Goal: Information Seeking & Learning: Learn about a topic

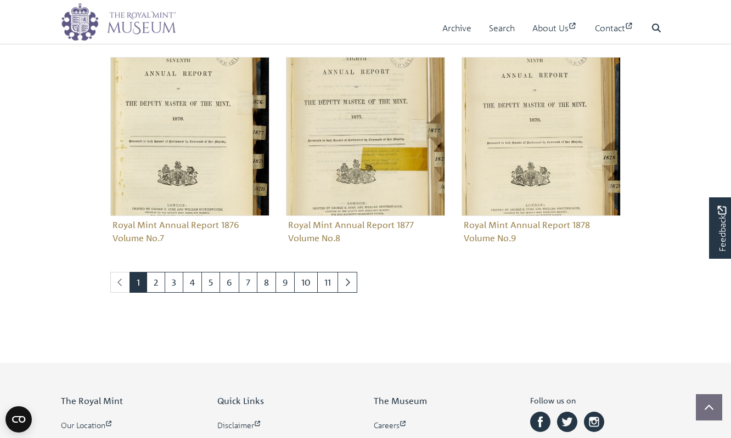
scroll to position [1039, 0]
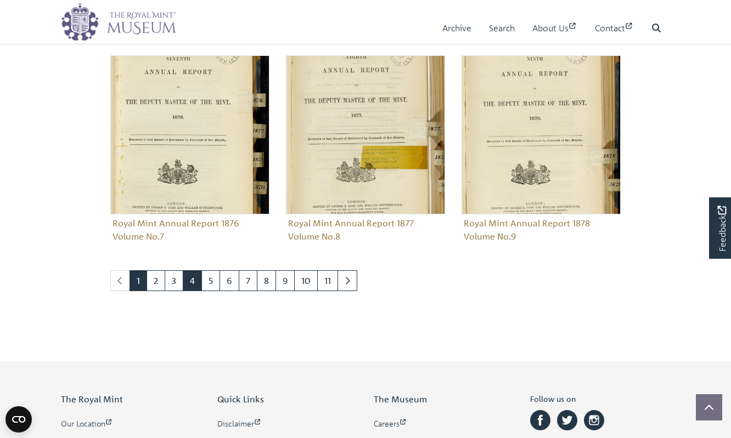
click at [193, 275] on link "4" at bounding box center [192, 280] width 19 height 21
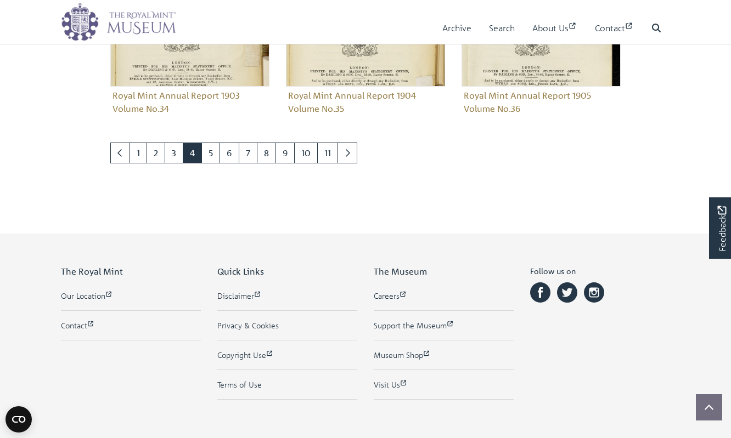
scroll to position [1221, 0]
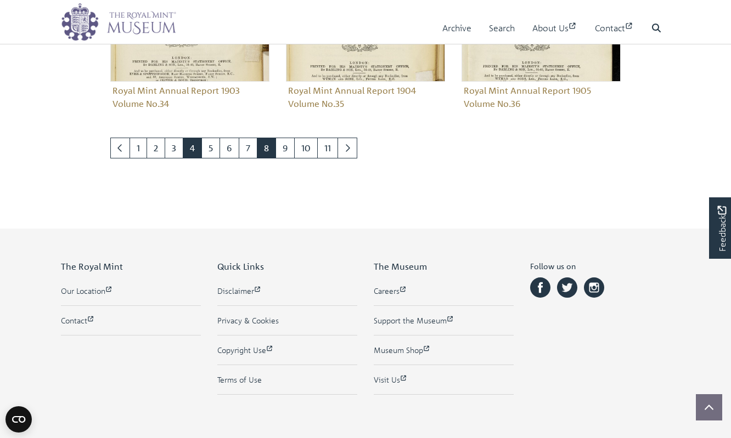
click at [259, 150] on link "8" at bounding box center [266, 148] width 19 height 21
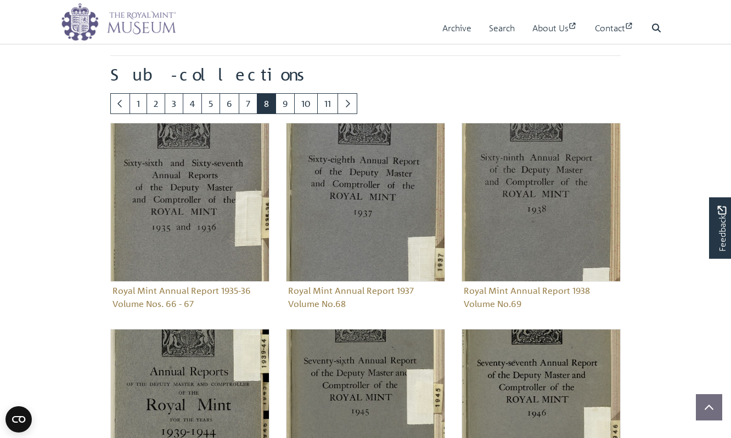
scroll to position [610, 0]
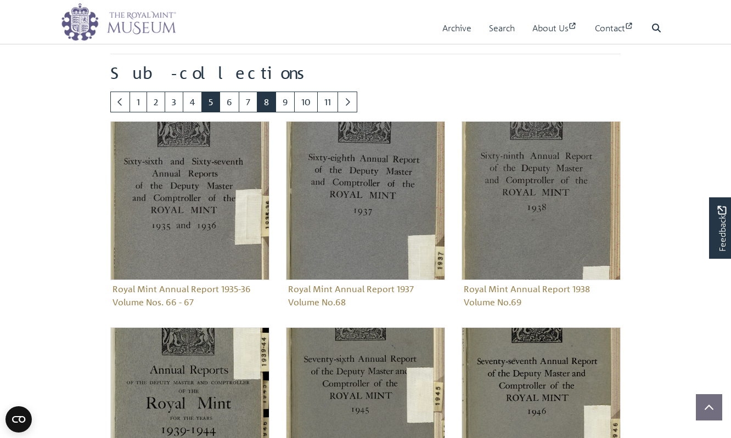
click at [207, 102] on link "5" at bounding box center [210, 102] width 19 height 21
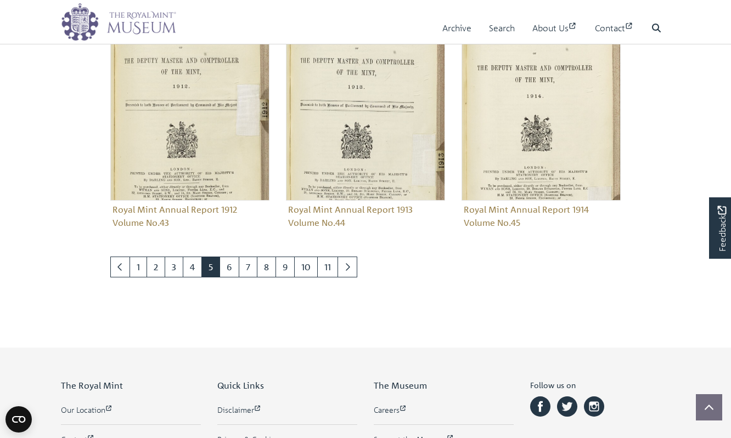
scroll to position [1104, 0]
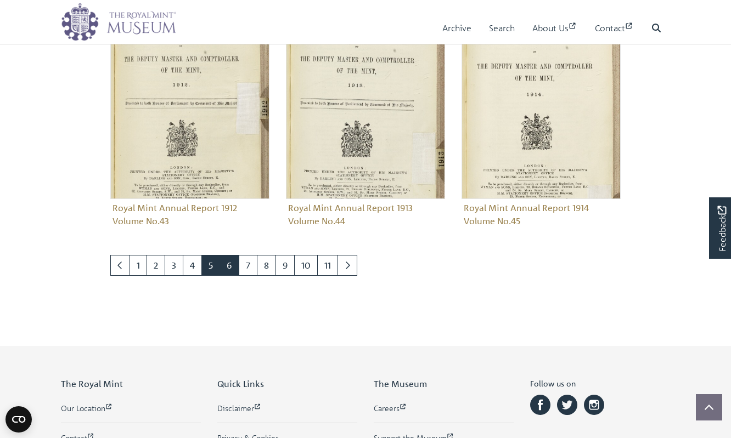
click at [230, 268] on link "6" at bounding box center [229, 265] width 20 height 21
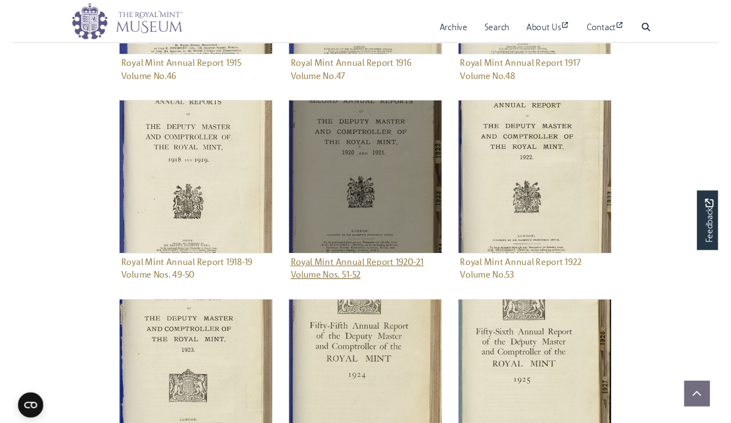
scroll to position [843, 0]
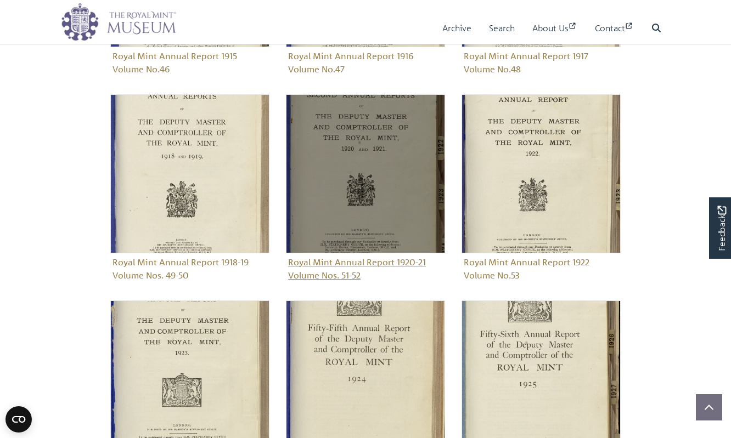
click at [337, 168] on img "Sub-collection" at bounding box center [365, 173] width 159 height 159
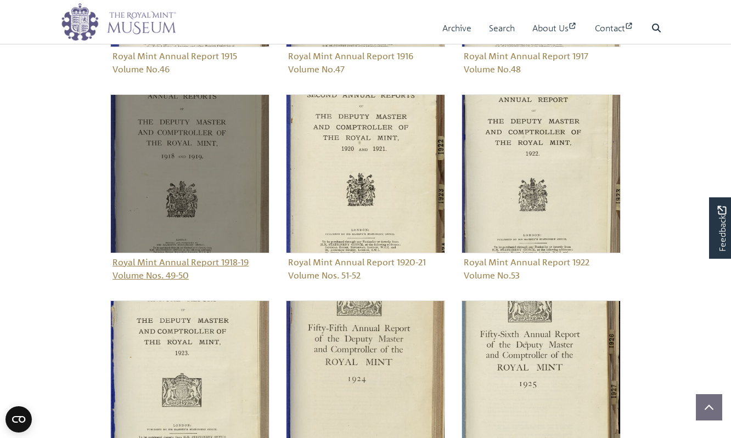
click at [171, 163] on img "Sub-collection" at bounding box center [189, 173] width 159 height 159
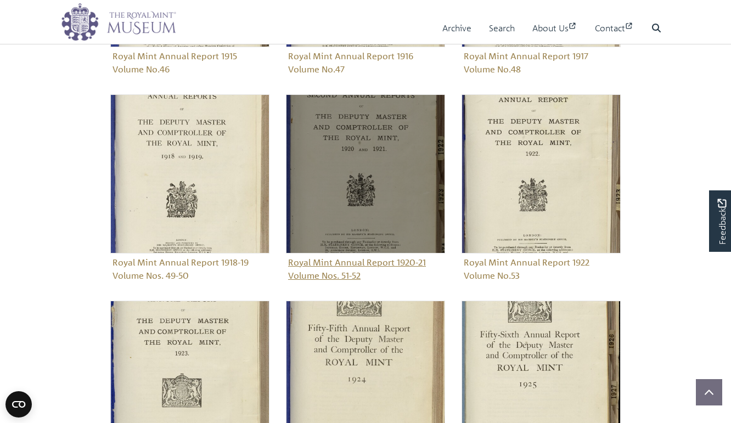
click at [342, 171] on img "Sub-collection" at bounding box center [365, 173] width 159 height 159
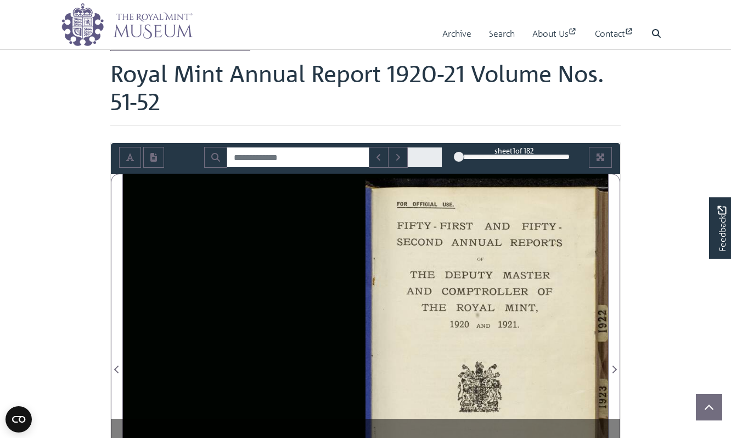
scroll to position [43, 0]
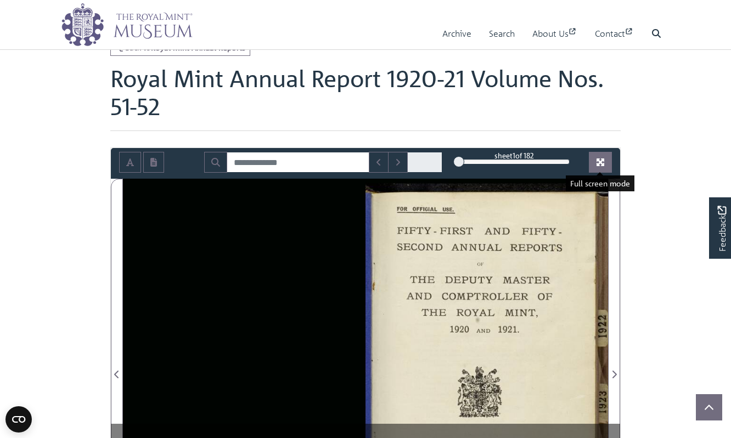
click at [603, 160] on icon "Full screen mode" at bounding box center [600, 163] width 8 height 8
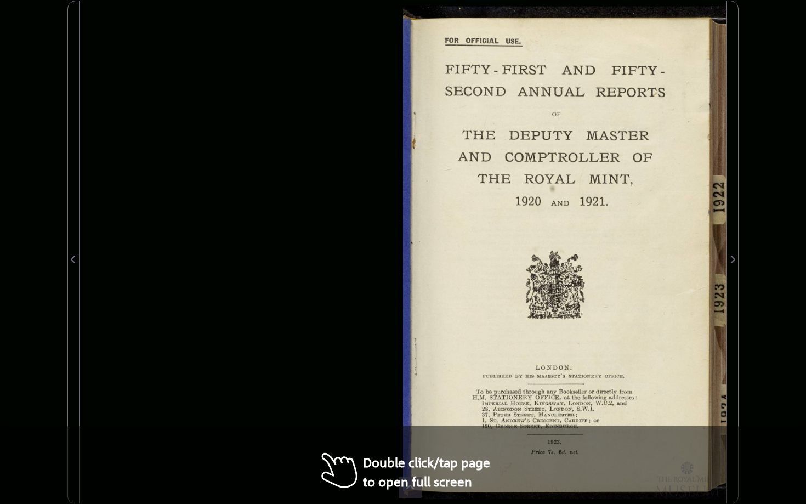
click at [368, 327] on div at bounding box center [403, 253] width 647 height 504
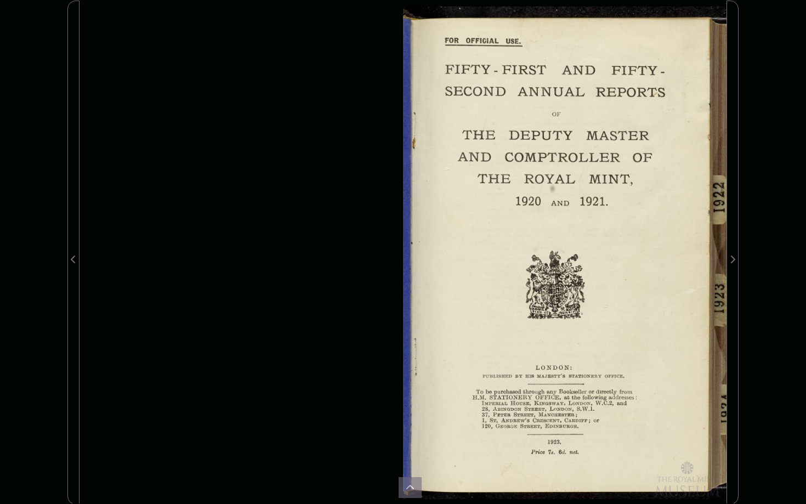
click at [616, 309] on div at bounding box center [565, 253] width 324 height 504
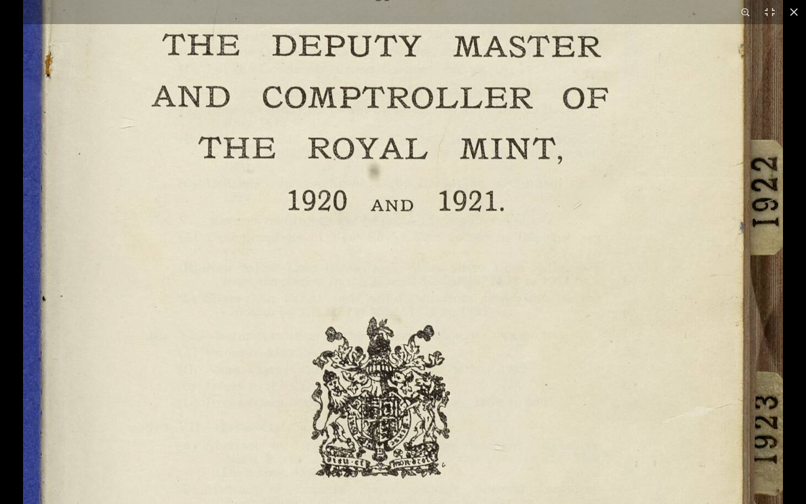
click at [561, 281] on img at bounding box center [403, 321] width 760 height 1185
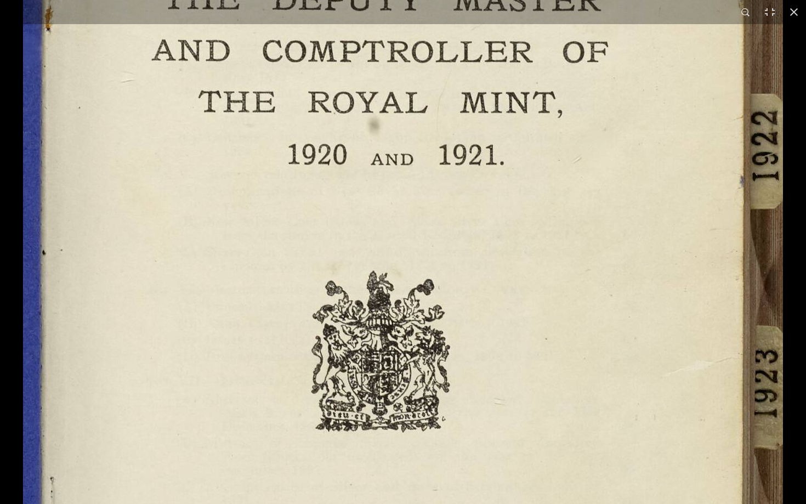
click at [561, 281] on img at bounding box center [403, 275] width 760 height 1185
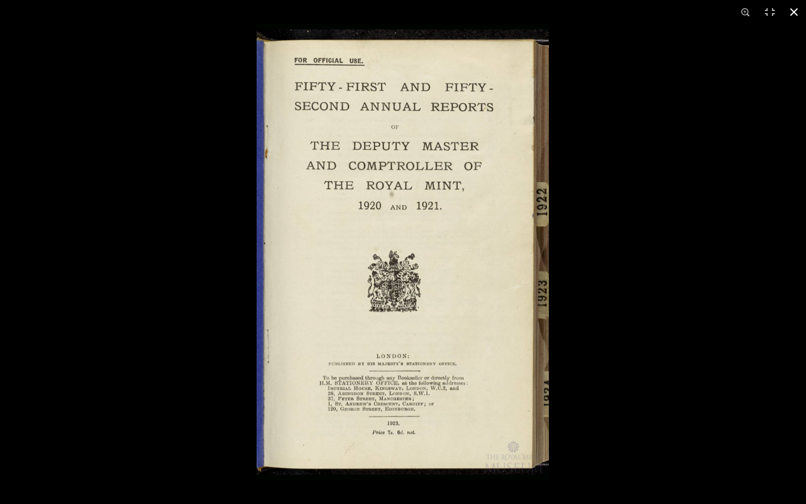
click at [730, 13] on button at bounding box center [794, 12] width 24 height 24
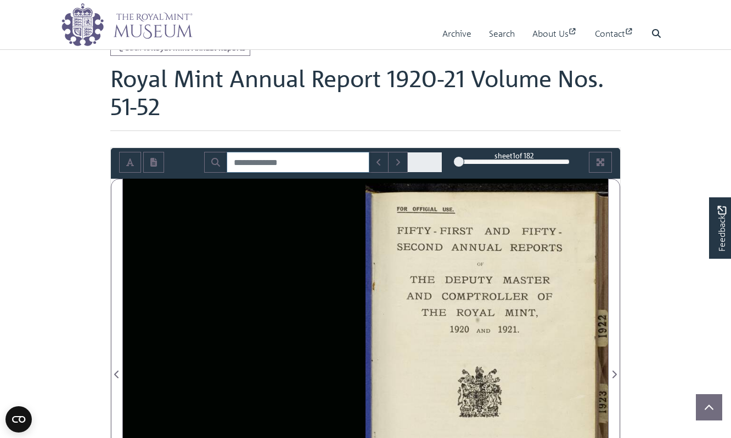
click at [324, 163] on input "Search for" at bounding box center [298, 162] width 143 height 21
type input "*"
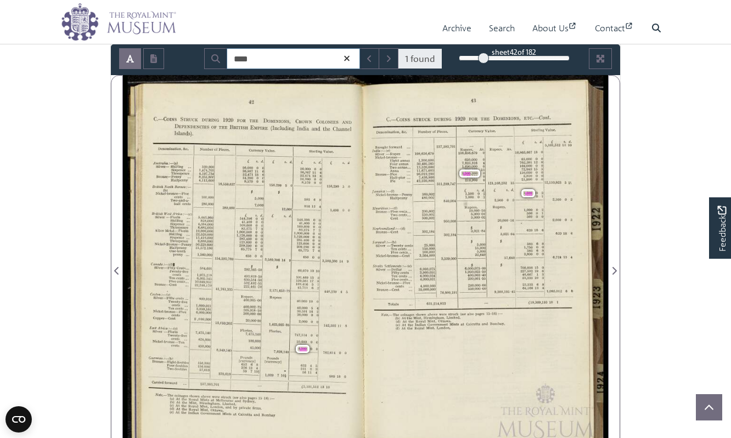
scroll to position [146, 0]
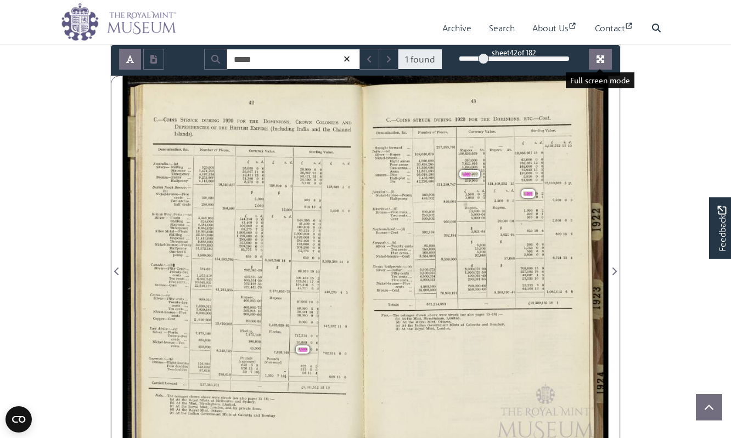
click at [592, 59] on button "Full screen mode" at bounding box center [600, 59] width 23 height 21
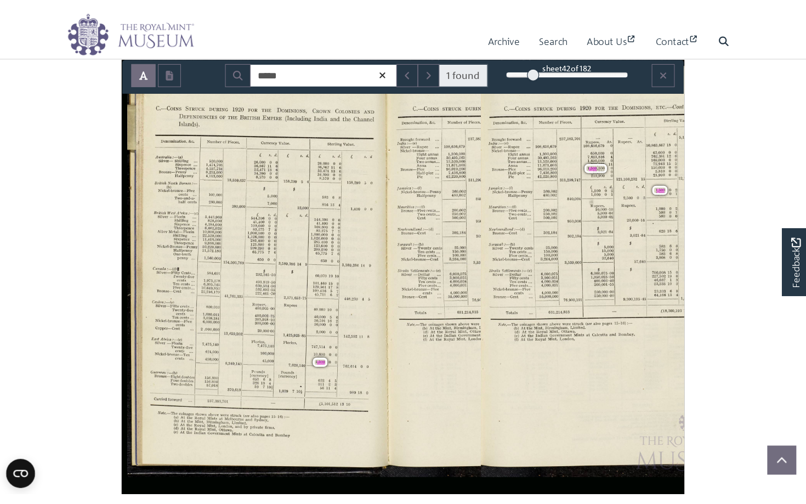
scroll to position [53, 0]
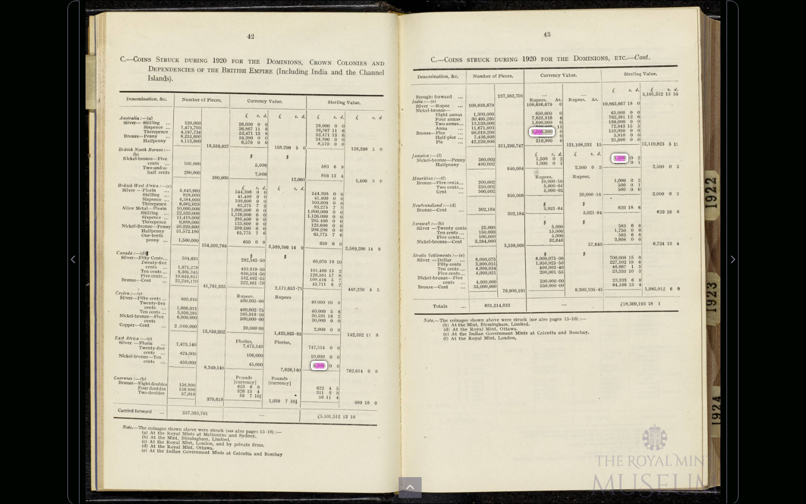
click at [383, 100] on div "DEPENDENCIES OF THE BRITISH EMPIRE (Including India and the Channel Islands). D…" at bounding box center [245, 253] width 318 height 504
click at [323, 374] on div "DEPENDENCIES OF THE BRITISH EMPIRE (Including India and the Channel Islands). D…" at bounding box center [245, 253] width 318 height 504
click at [337, 365] on div "45,000 1 ,500 — 7,626,140%7 ~ 762,104" at bounding box center [306, 368] width 114 height 10
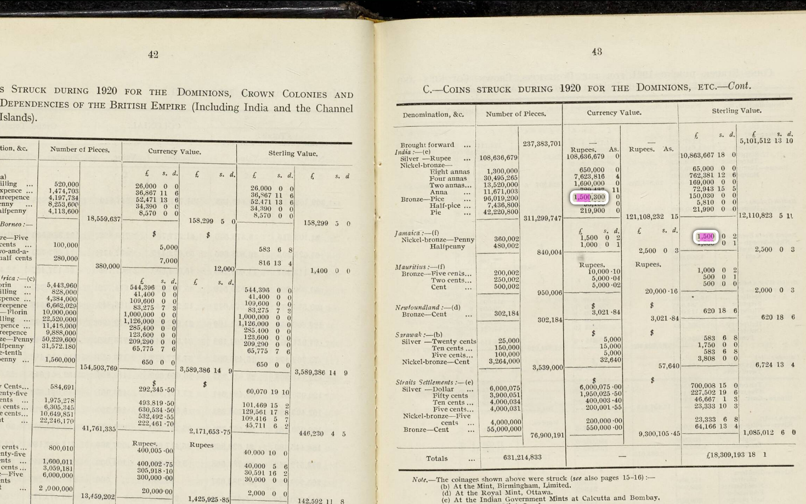
scroll to position [0, 0]
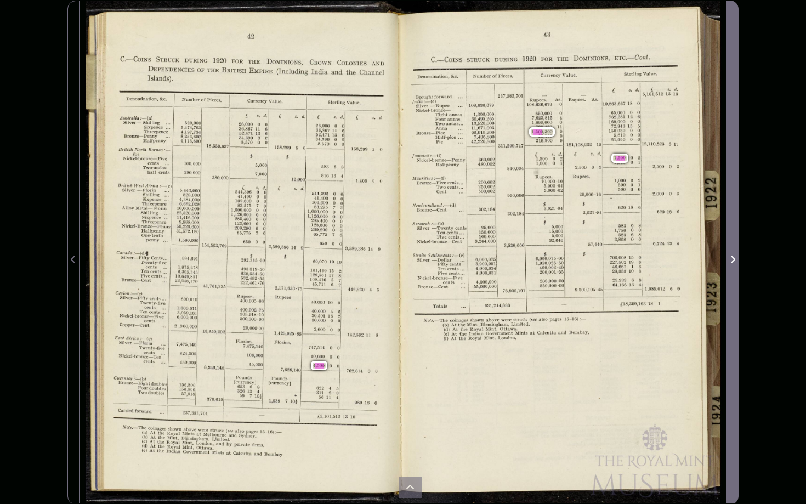
click at [730, 258] on icon "Next Page" at bounding box center [732, 259] width 5 height 9
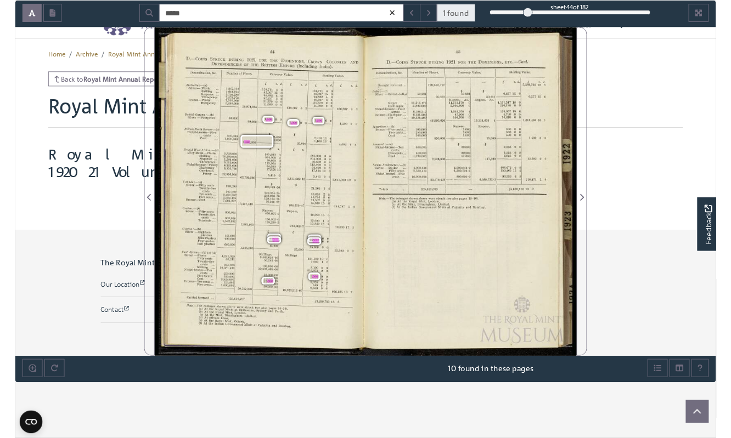
scroll to position [146, 0]
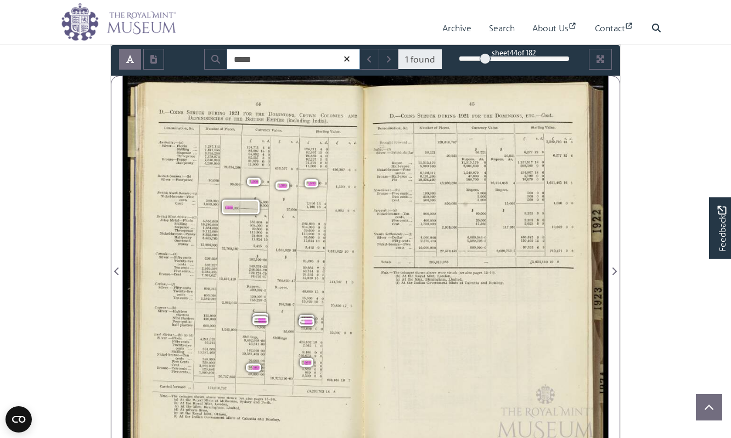
click at [274, 54] on input "*****" at bounding box center [293, 59] width 133 height 21
type input "*"
click at [387, 61] on icon "Next Match" at bounding box center [389, 59] width 4 height 7
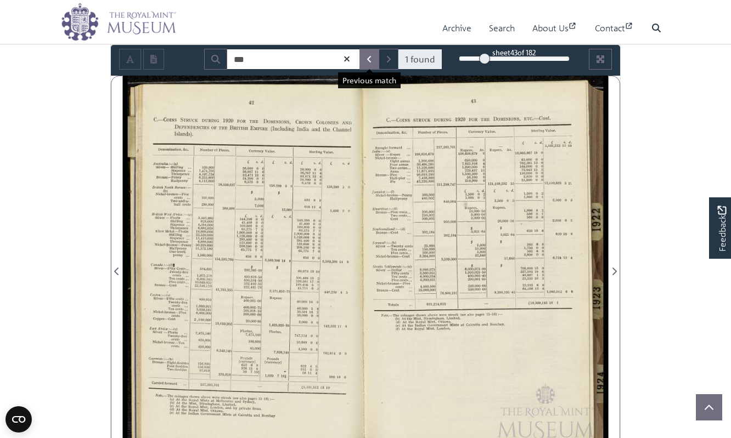
click at [364, 59] on button "Previous Match" at bounding box center [369, 59] width 20 height 21
click at [384, 59] on button "Next Match" at bounding box center [389, 59] width 20 height 21
click at [261, 59] on input "***" at bounding box center [293, 59] width 133 height 21
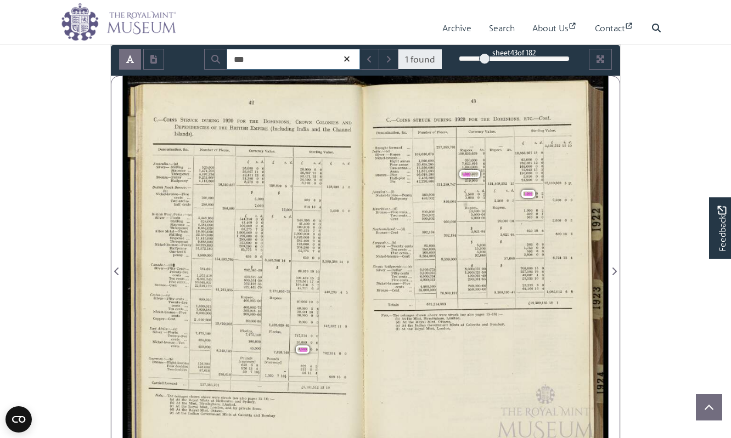
click at [261, 59] on input "***" at bounding box center [293, 59] width 133 height 21
type input "*"
click at [156, 55] on icon "Open transcription window" at bounding box center [153, 59] width 7 height 9
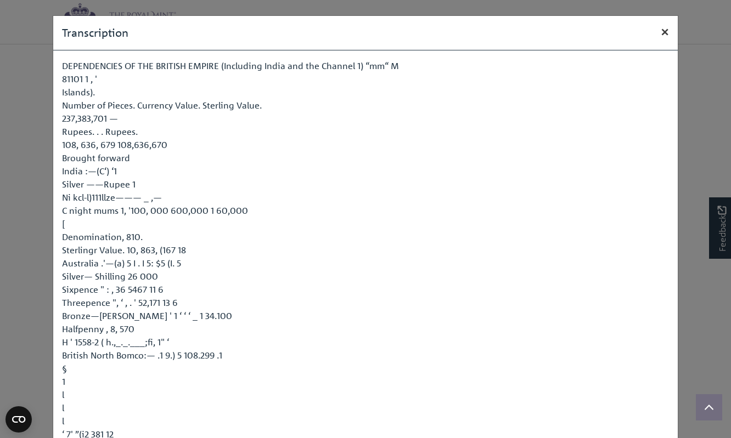
click at [665, 30] on span "×" at bounding box center [665, 31] width 8 height 16
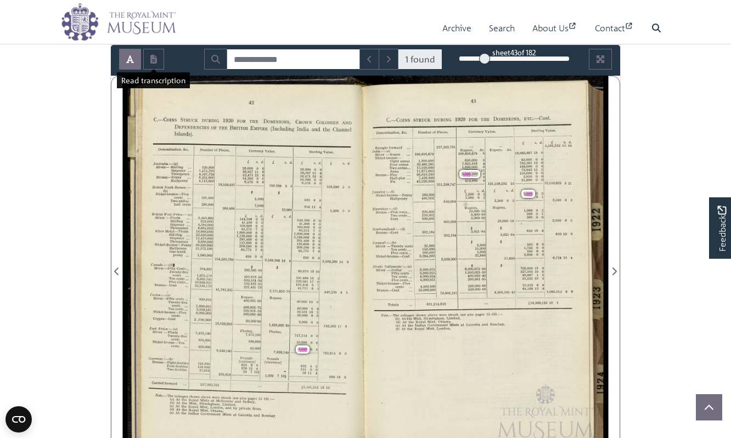
click at [471, 58] on div "43" at bounding box center [514, 58] width 111 height 11
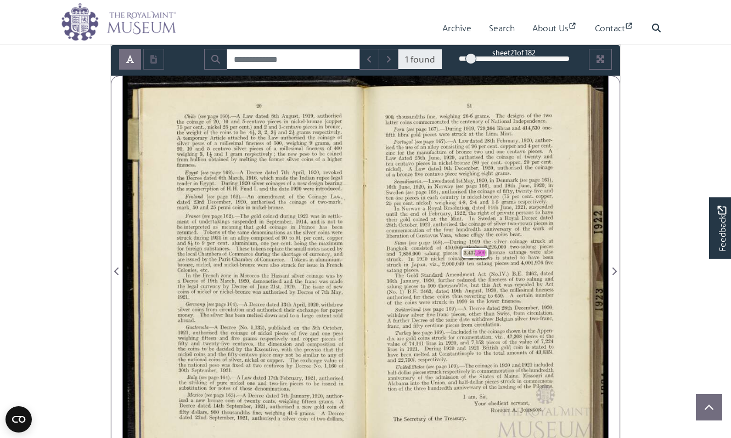
click at [462, 58] on div "21" at bounding box center [514, 58] width 111 height 11
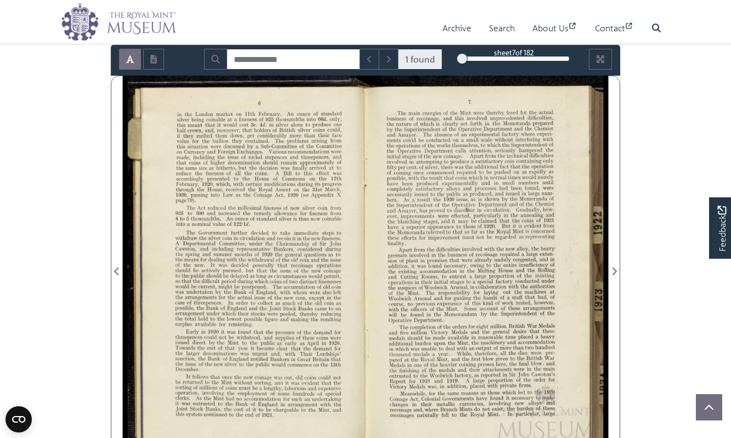
click at [457, 57] on div at bounding box center [461, 58] width 11 height 11
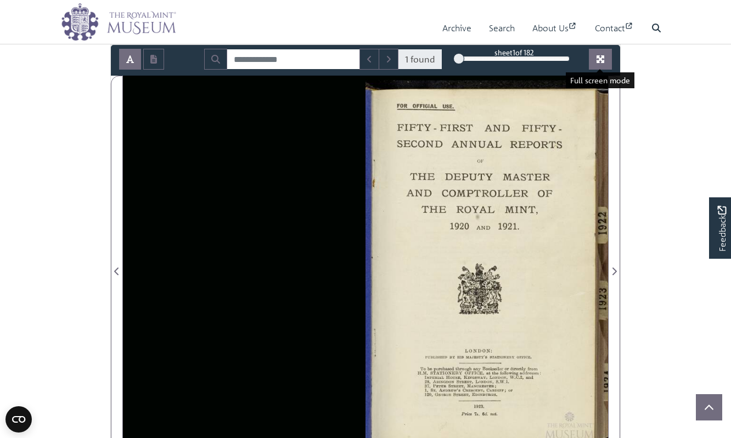
click at [600, 63] on button "Full screen mode" at bounding box center [600, 59] width 23 height 21
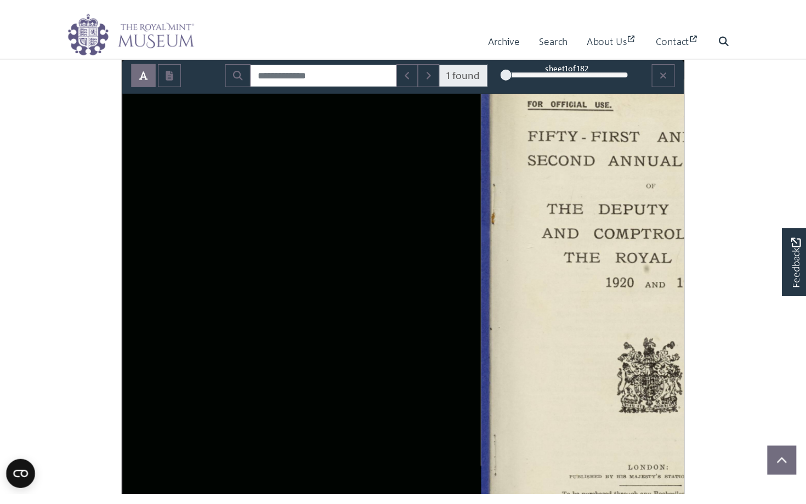
scroll to position [53, 0]
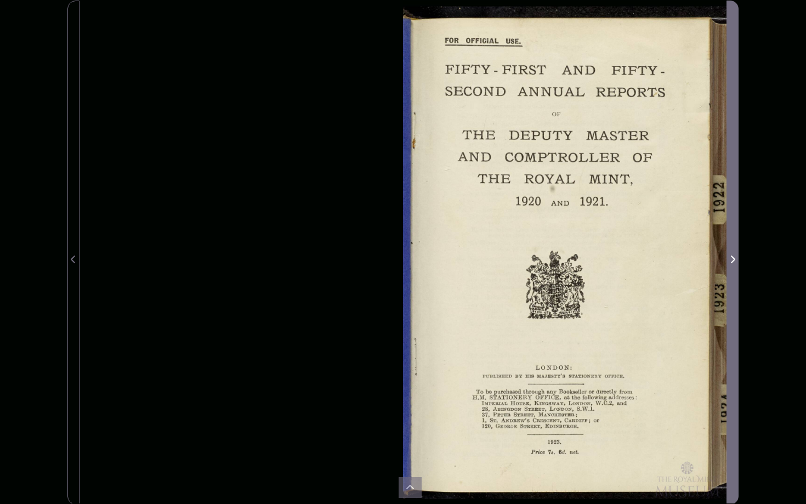
click at [730, 257] on icon "Next Page" at bounding box center [733, 259] width 4 height 8
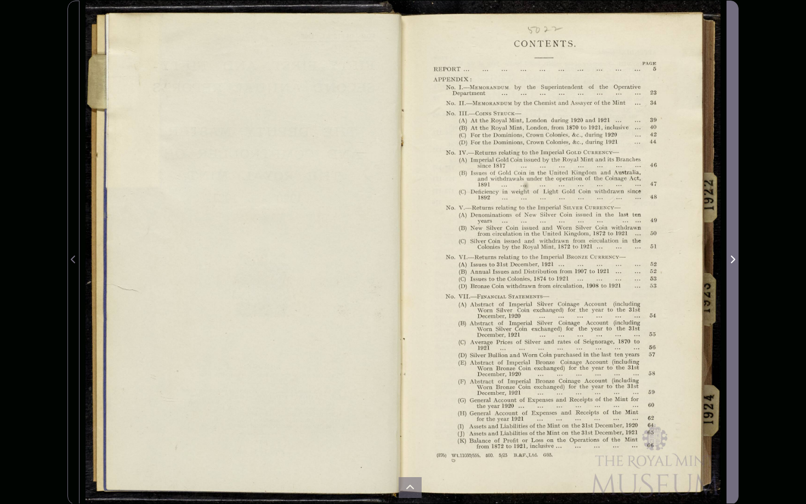
click at [730, 257] on icon "Next Page" at bounding box center [733, 259] width 4 height 8
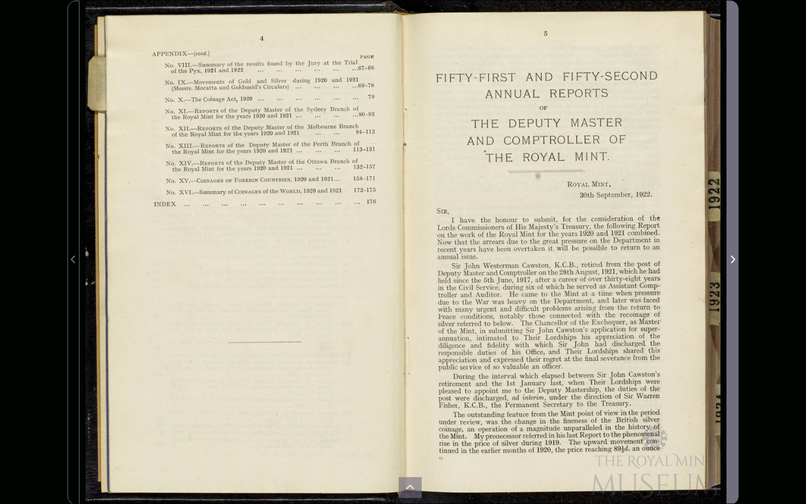
click at [730, 257] on icon "Next Page" at bounding box center [733, 259] width 4 height 8
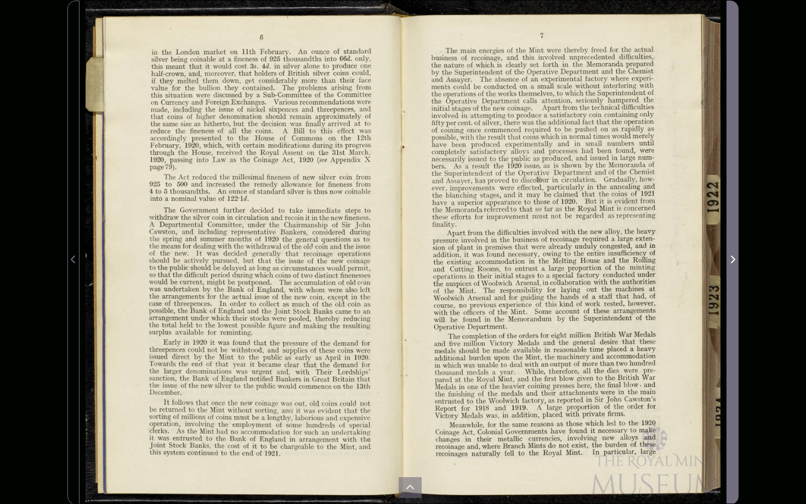
click at [730, 255] on icon "Next Page" at bounding box center [732, 259] width 5 height 9
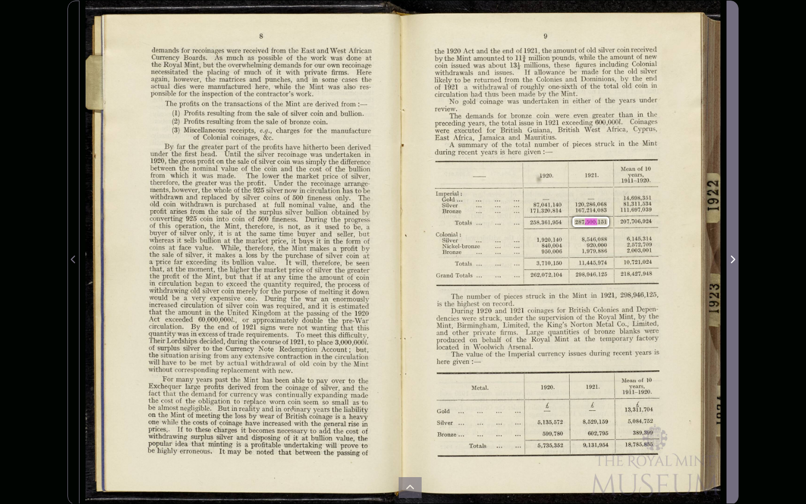
click at [730, 255] on icon "Next Page" at bounding box center [732, 259] width 5 height 9
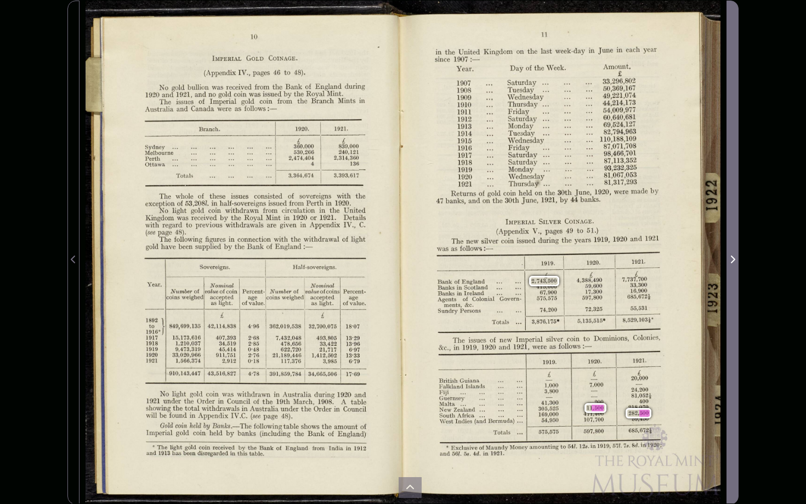
click at [730, 257] on icon "Next Page" at bounding box center [733, 259] width 4 height 8
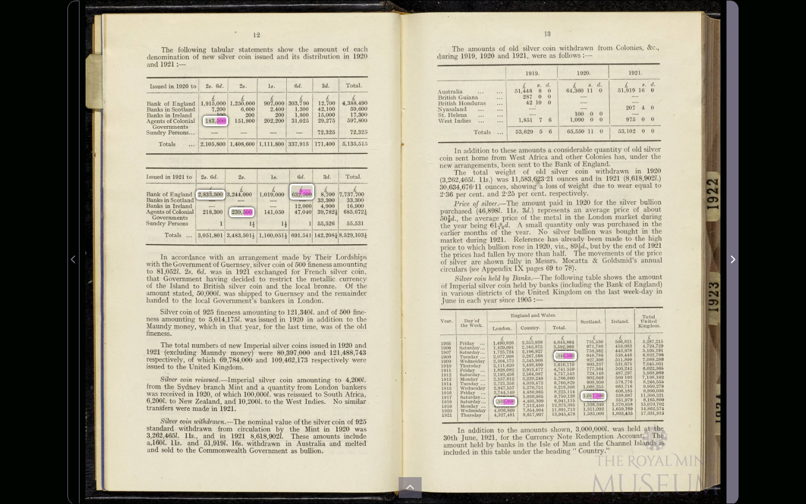
click at [730, 257] on icon "Next Page" at bounding box center [732, 259] width 5 height 9
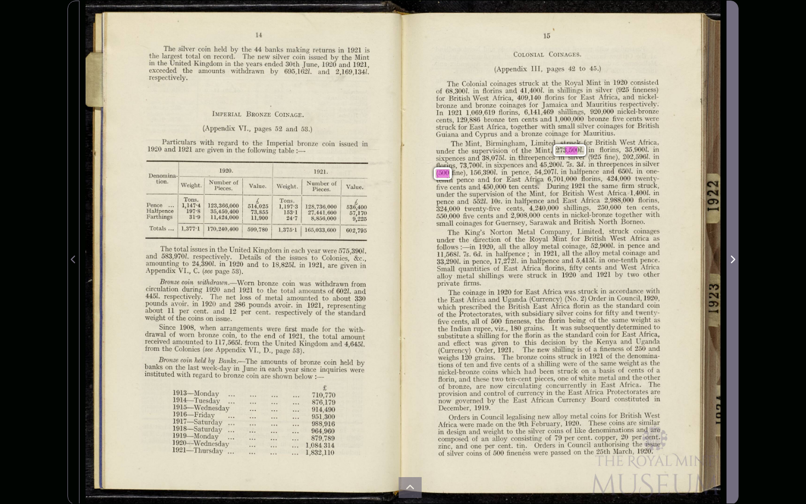
click at [730, 256] on icon "Next Page" at bounding box center [732, 259] width 5 height 9
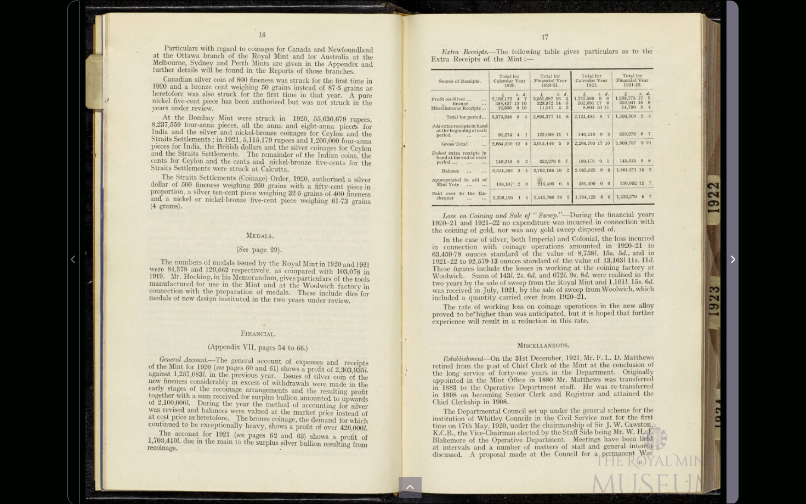
click at [730, 260] on icon "Next Page" at bounding box center [732, 259] width 5 height 9
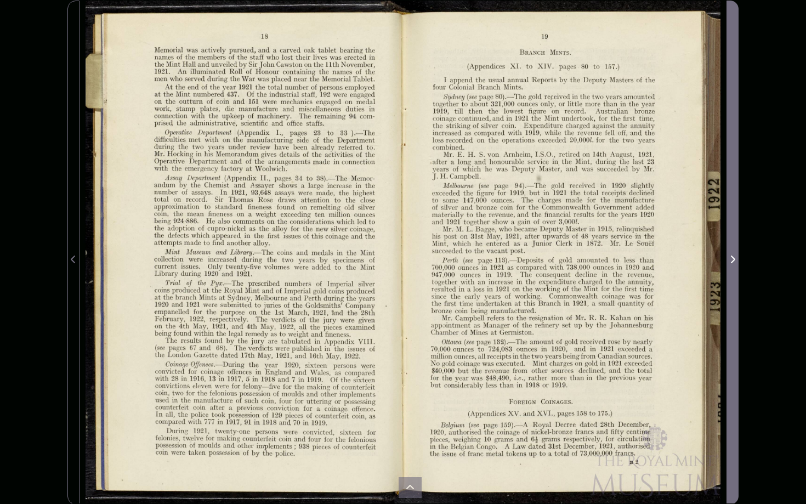
click at [730, 260] on icon "Next Page" at bounding box center [732, 259] width 5 height 9
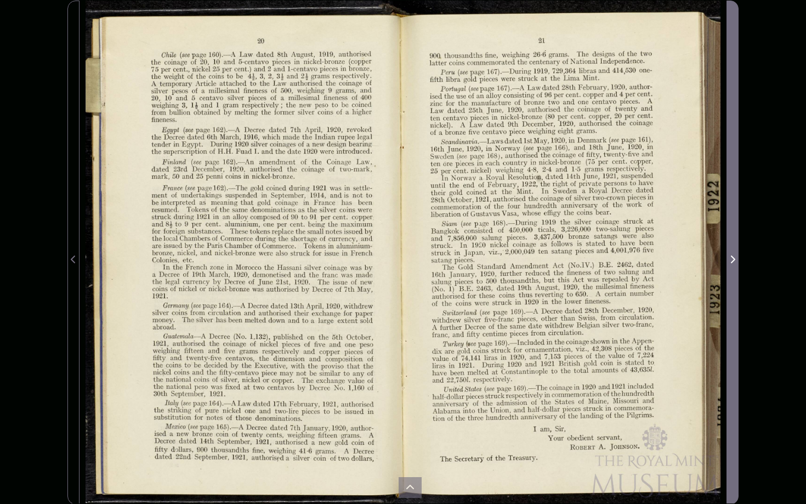
click at [730, 260] on icon "Next Page" at bounding box center [732, 259] width 5 height 9
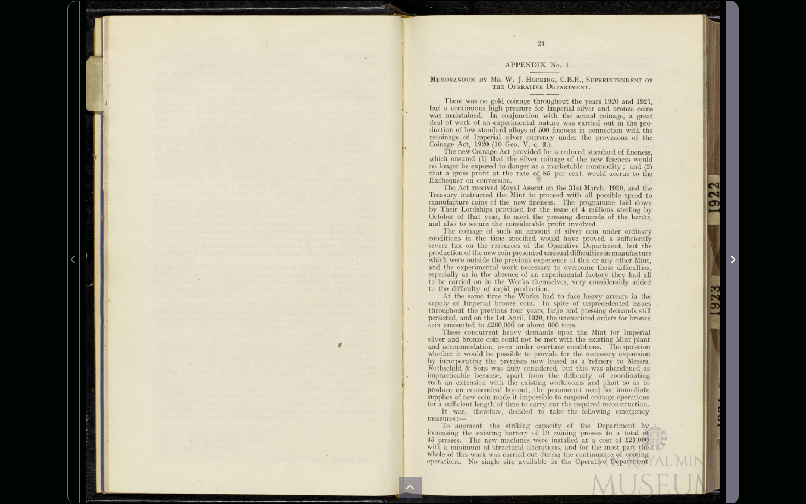
click at [730, 259] on icon "Next Page" at bounding box center [732, 259] width 5 height 9
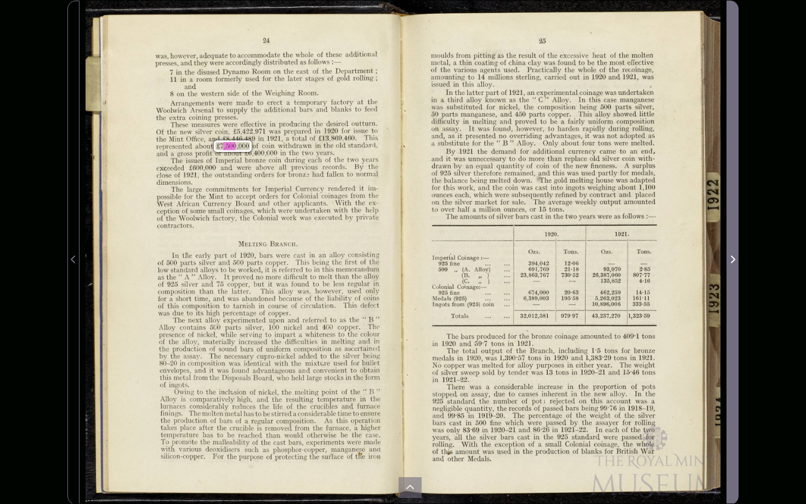
click at [730, 259] on icon "Next Page" at bounding box center [733, 259] width 4 height 8
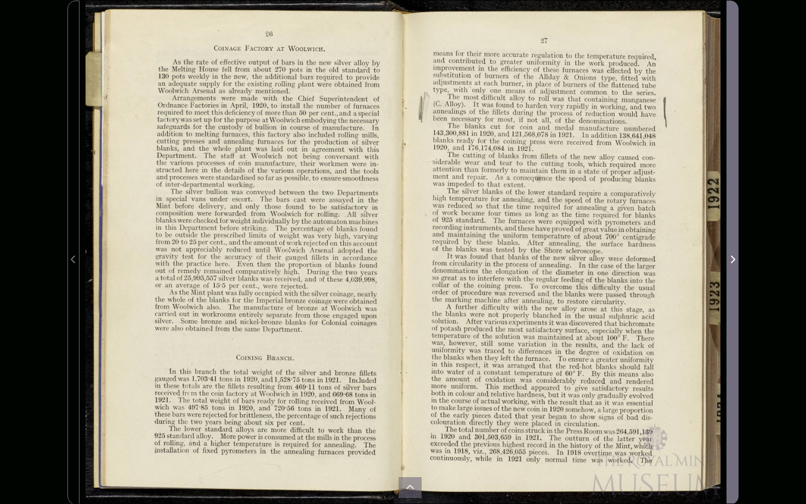
click at [730, 257] on icon "Next Page" at bounding box center [733, 259] width 4 height 8
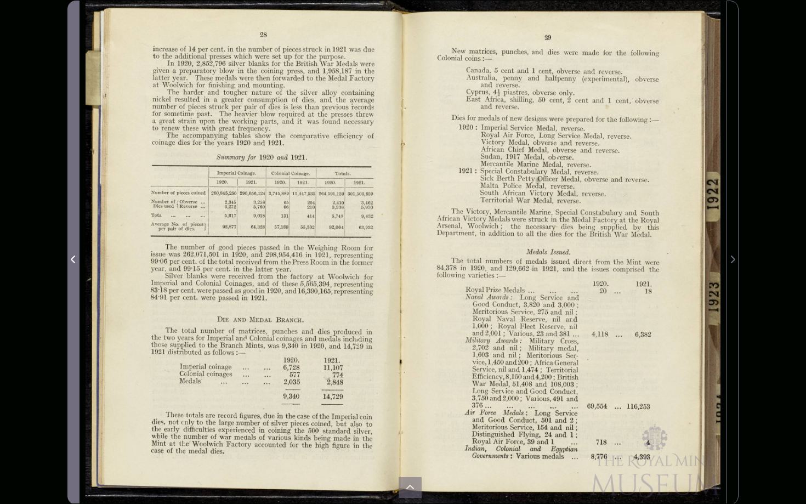
click at [74, 263] on icon "Previous Page" at bounding box center [73, 259] width 5 height 9
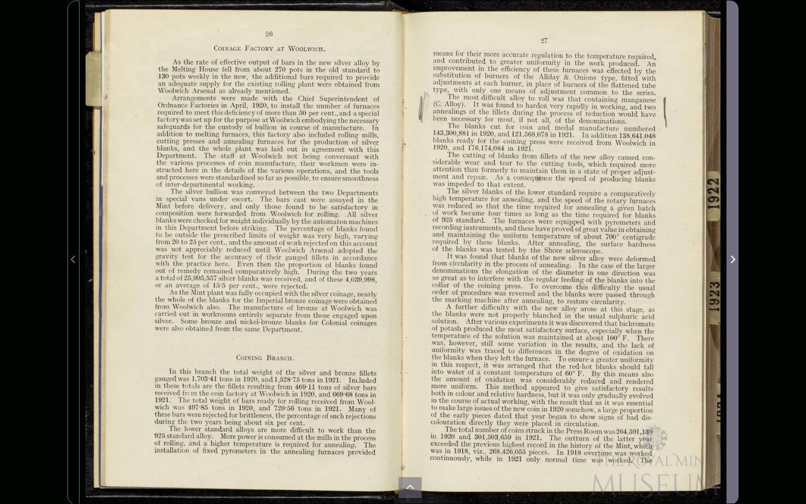
click at [730, 257] on span "Next Page" at bounding box center [732, 259] width 11 height 13
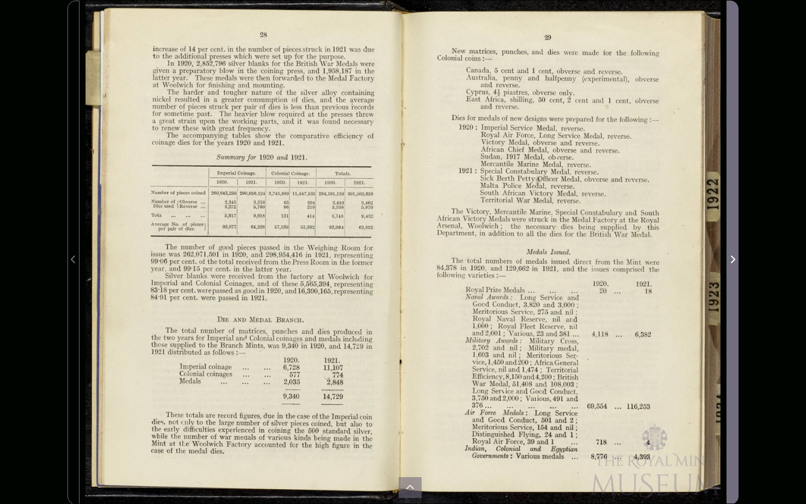
click at [730, 257] on span "Next Page" at bounding box center [732, 259] width 11 height 13
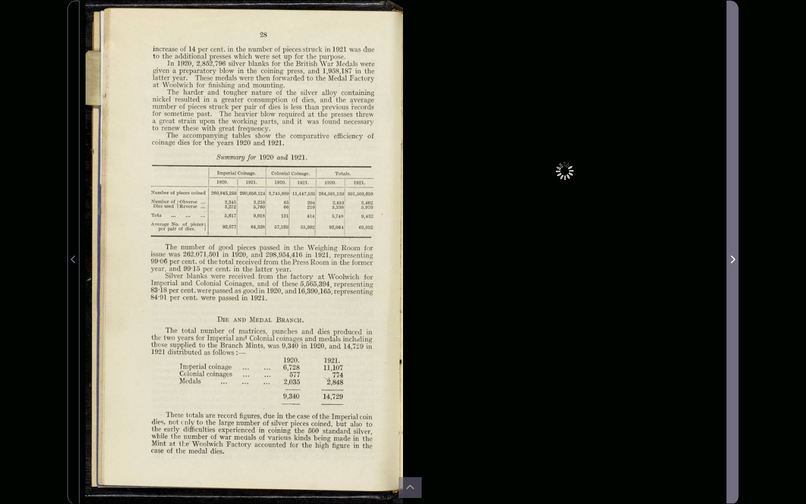
scroll to position [40, 0]
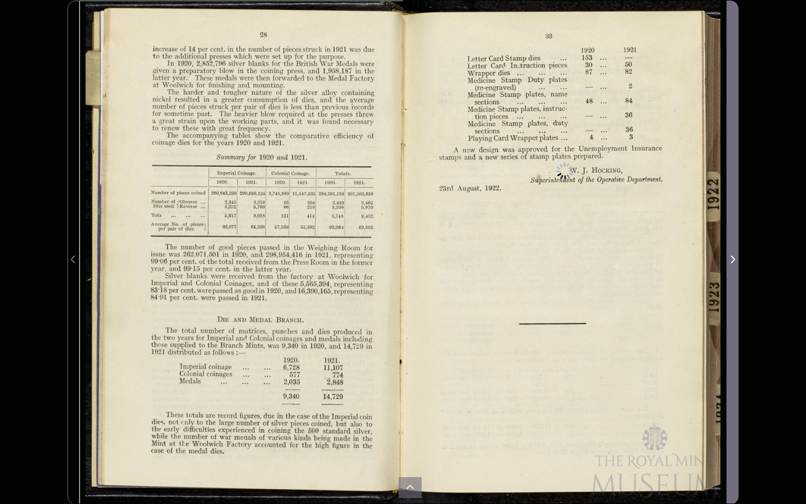
click at [730, 261] on span "Next Page" at bounding box center [732, 259] width 11 height 13
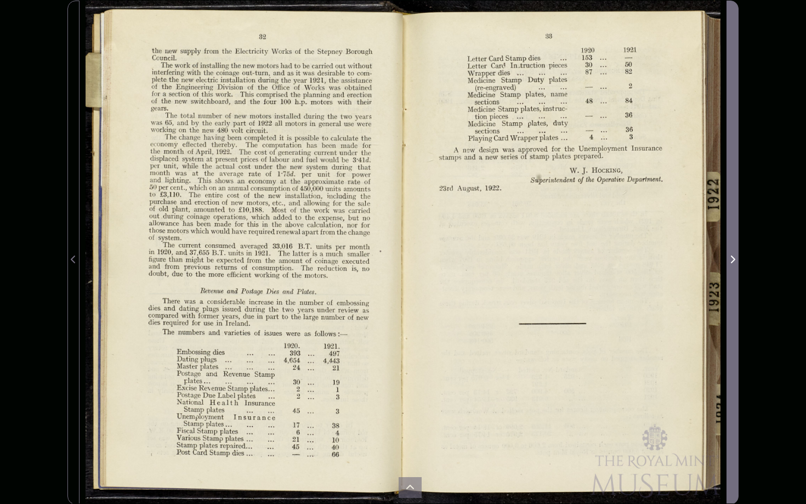
click at [730, 261] on span "Next Page" at bounding box center [732, 259] width 11 height 13
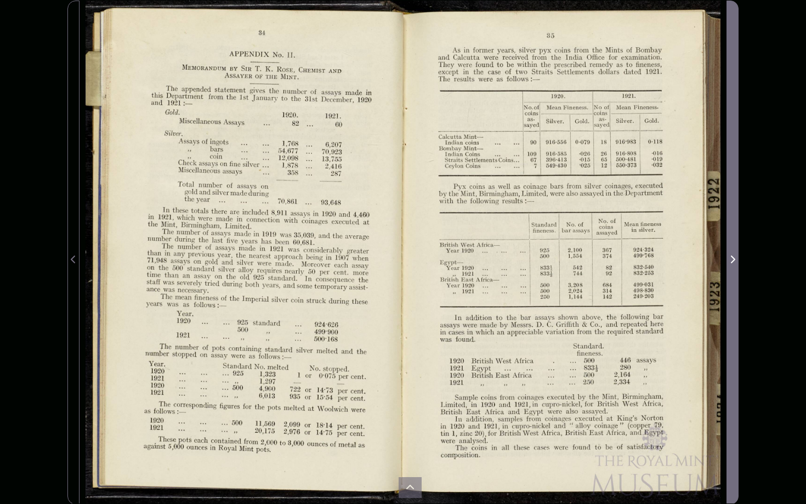
click at [730, 261] on span "Next Page" at bounding box center [732, 259] width 11 height 13
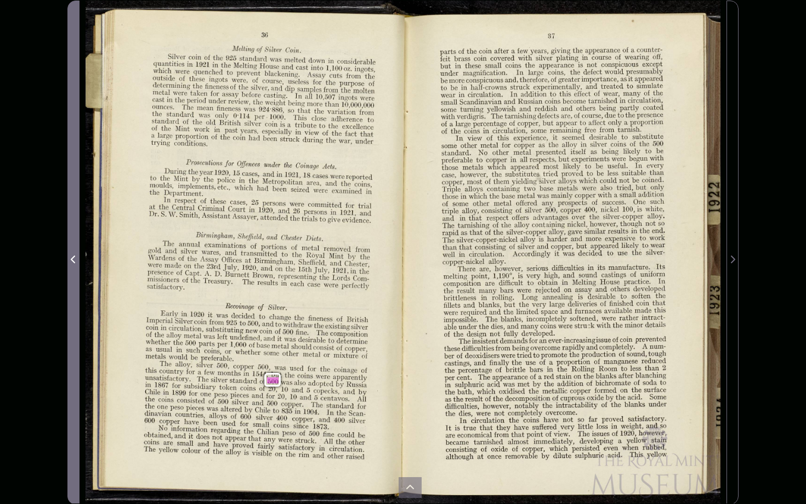
click at [71, 262] on icon "Previous Page" at bounding box center [73, 259] width 5 height 9
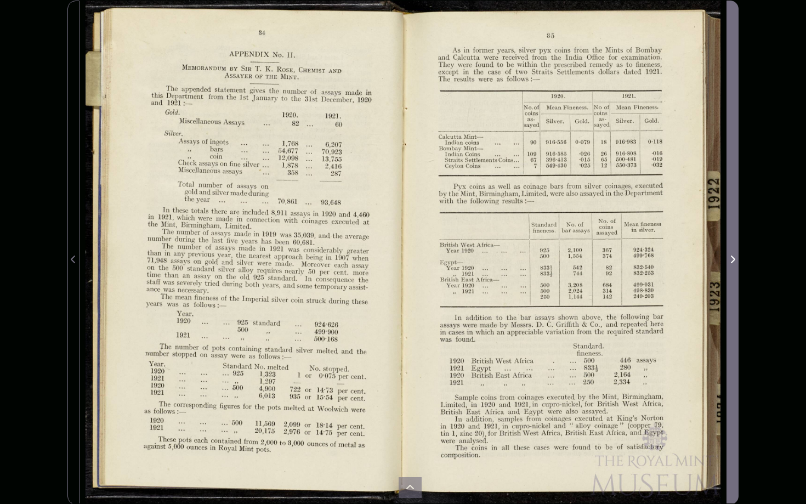
click at [730, 261] on icon "Next Page" at bounding box center [733, 259] width 4 height 8
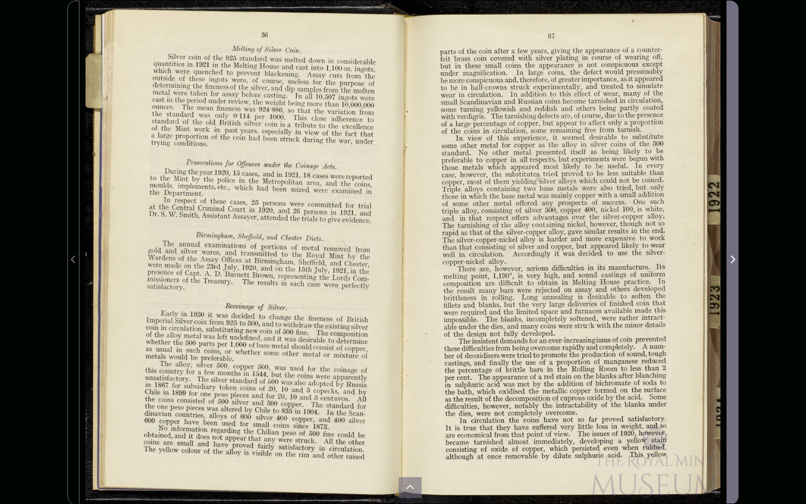
click at [730, 261] on icon "Next Page" at bounding box center [733, 259] width 4 height 8
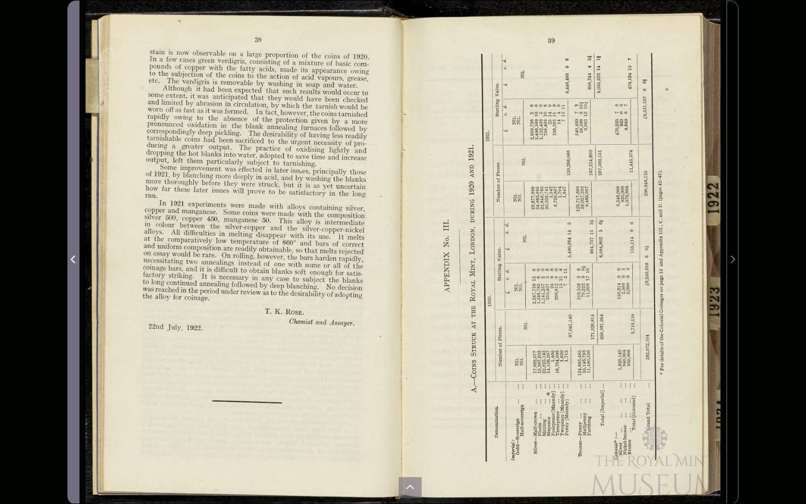
click at [75, 257] on icon "Previous Page" at bounding box center [73, 259] width 4 height 8
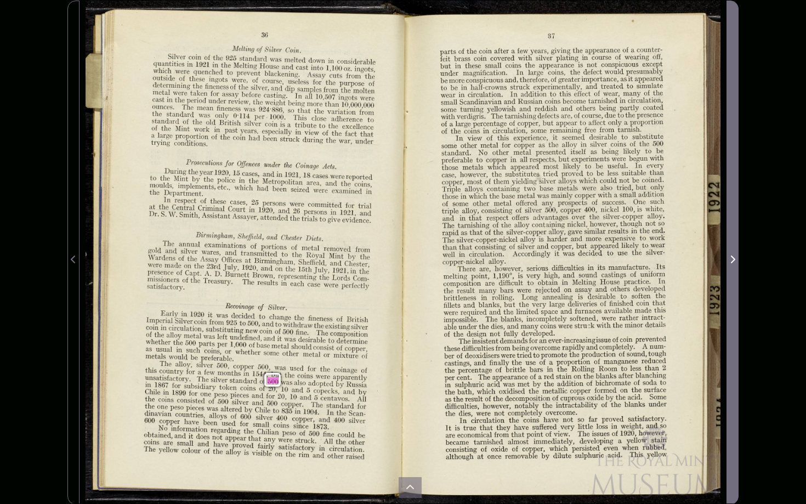
click at [730, 257] on icon "Next Page" at bounding box center [732, 259] width 5 height 9
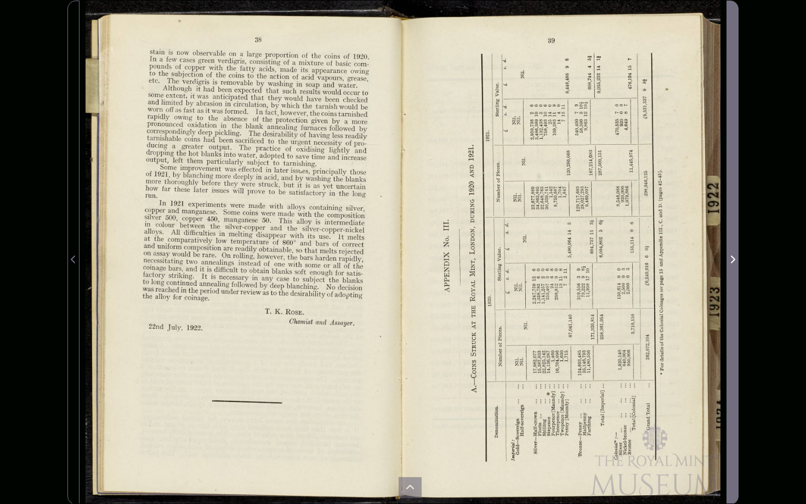
click at [730, 261] on icon "Next Page" at bounding box center [732, 259] width 5 height 9
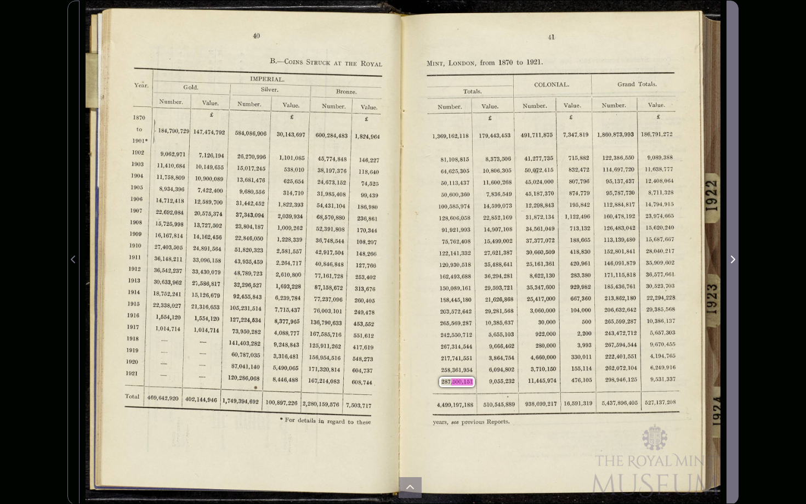
click at [730, 261] on icon "Next Page" at bounding box center [732, 259] width 5 height 9
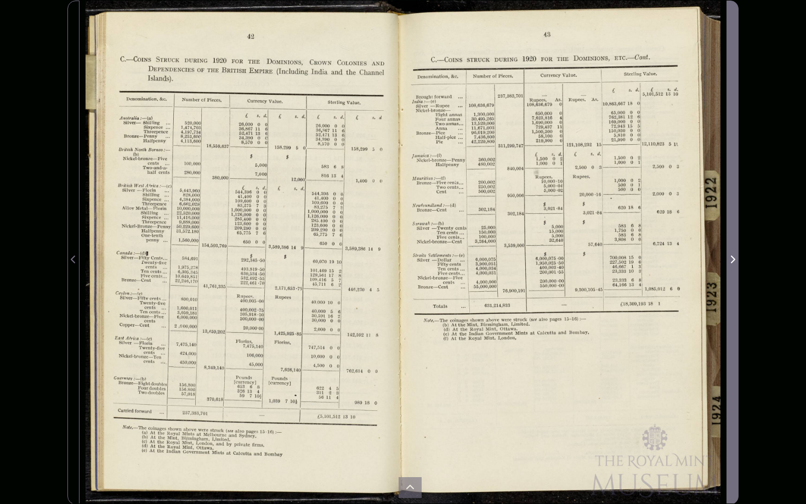
click at [730, 261] on icon "Next Page" at bounding box center [732, 259] width 5 height 9
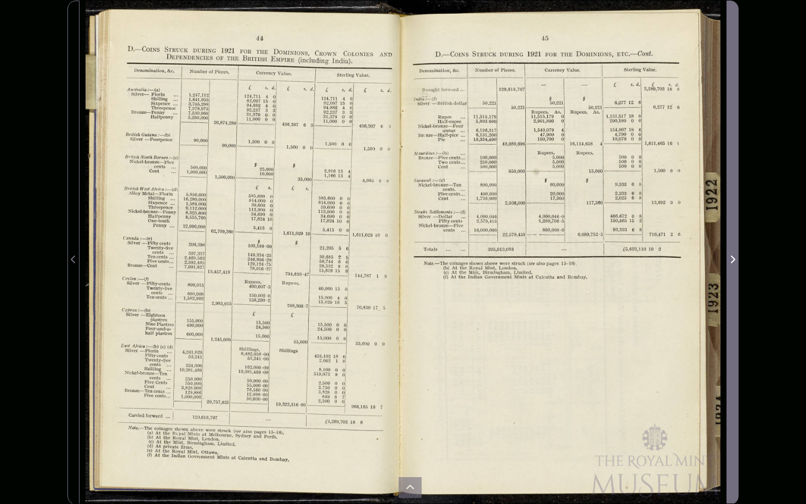
click at [730, 261] on icon "Next Page" at bounding box center [732, 259] width 5 height 9
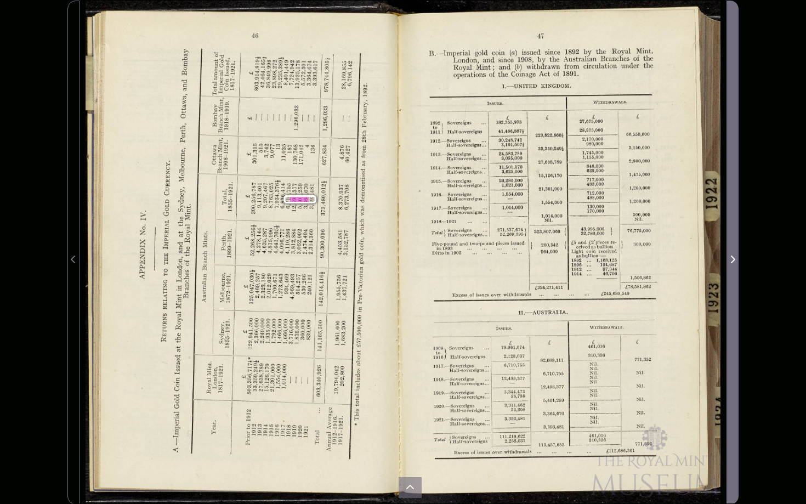
click at [730, 261] on icon "Next Page" at bounding box center [732, 259] width 5 height 9
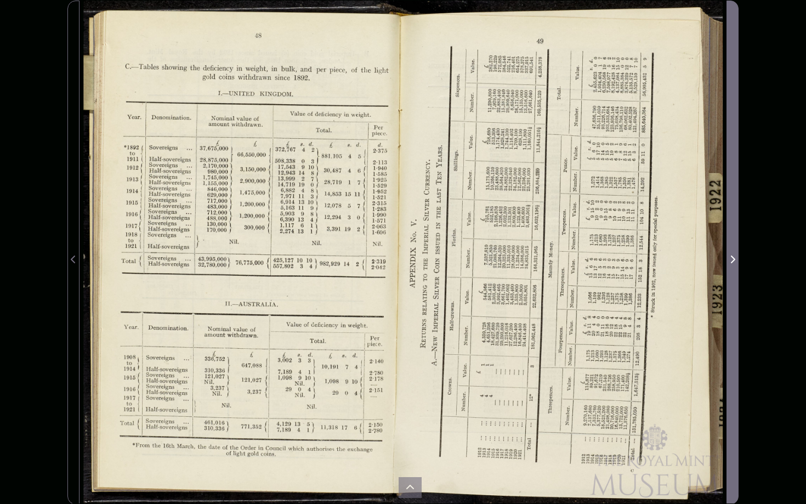
click at [730, 261] on icon "Next Page" at bounding box center [732, 259] width 5 height 9
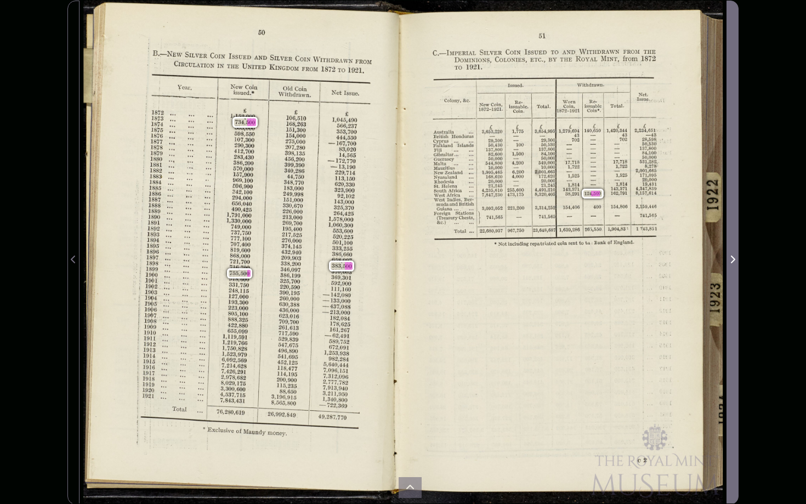
click at [730, 261] on icon "Next Page" at bounding box center [732, 259] width 5 height 9
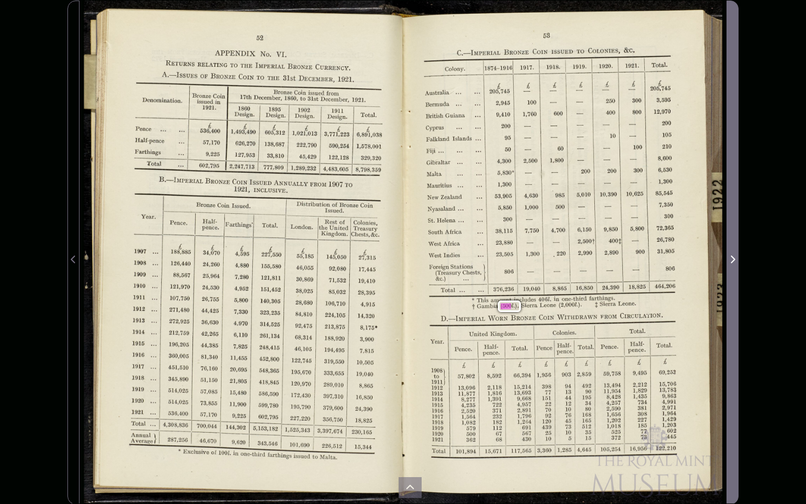
click at [730, 261] on icon "Next Page" at bounding box center [732, 259] width 5 height 9
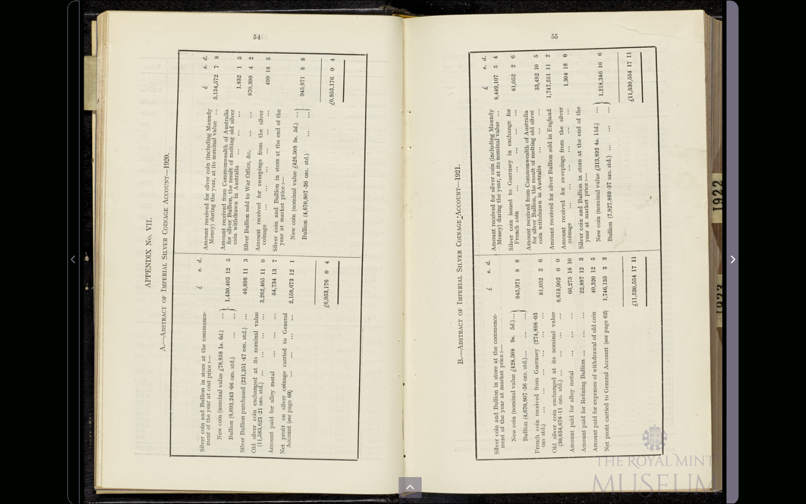
click at [730, 261] on icon "Next Page" at bounding box center [732, 259] width 5 height 9
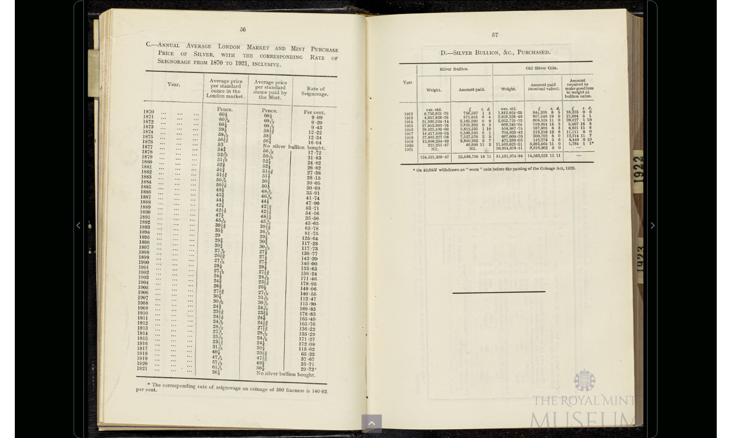
scroll to position [146, 0]
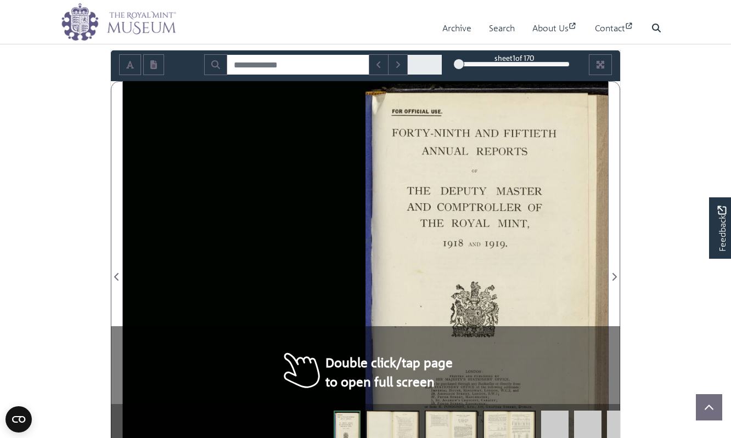
scroll to position [149, 0]
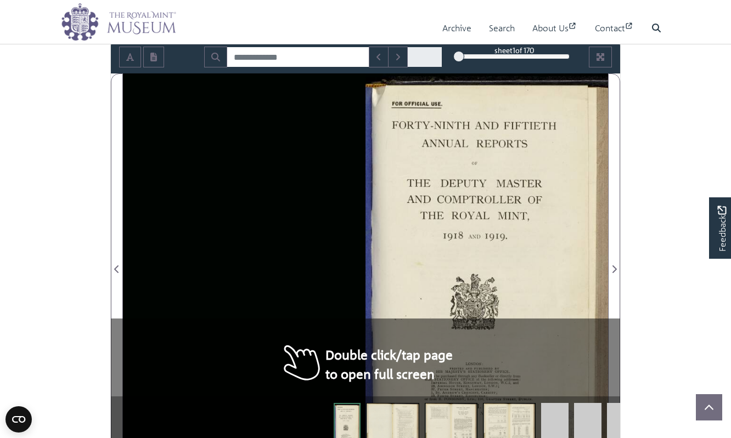
click at [489, 211] on div at bounding box center [486, 263] width 242 height 378
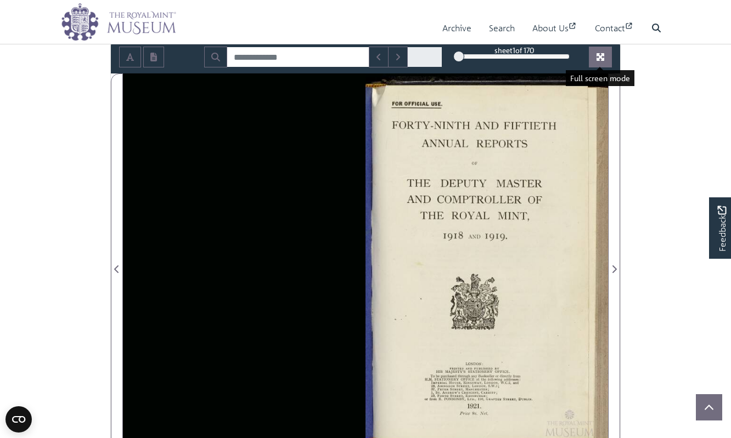
click at [597, 55] on icon "Full screen mode" at bounding box center [600, 57] width 8 height 8
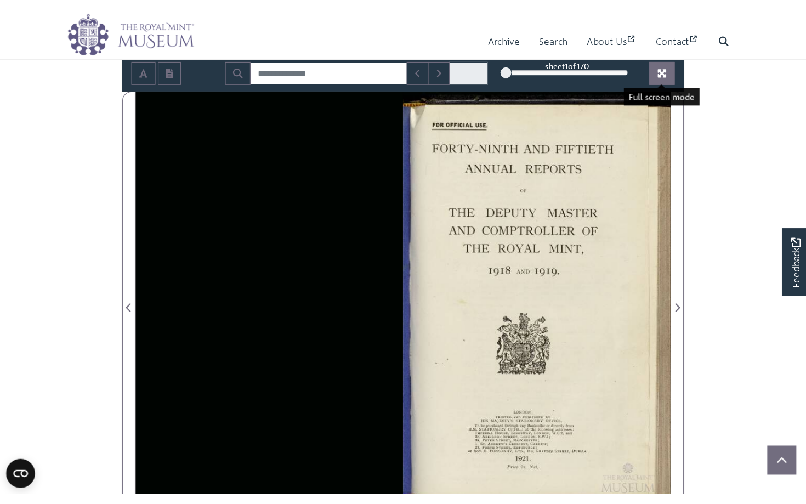
scroll to position [53, 0]
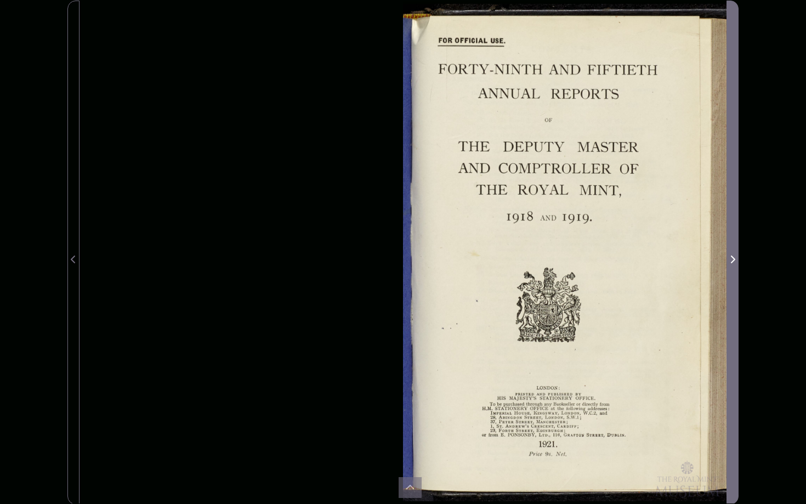
click at [730, 257] on icon "Next Page" at bounding box center [732, 259] width 5 height 9
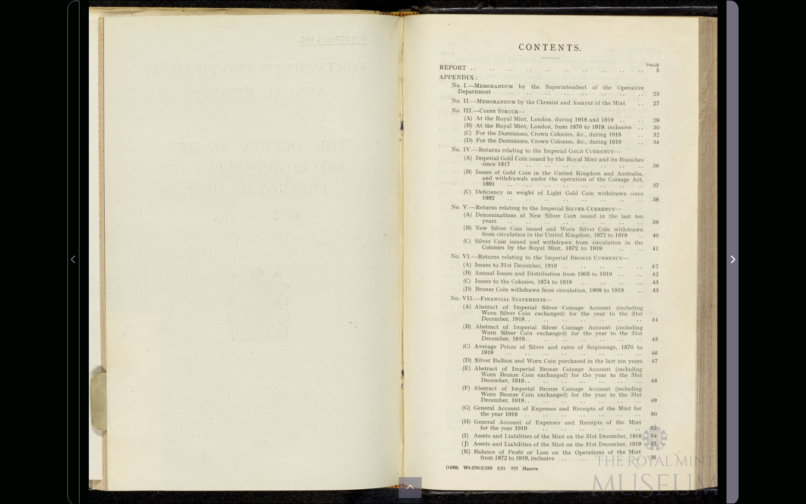
click at [730, 257] on icon "Next Page" at bounding box center [732, 259] width 5 height 9
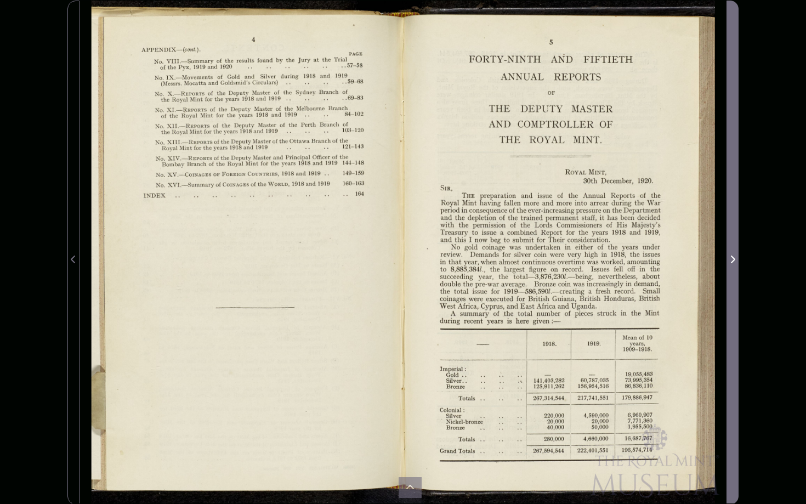
click at [730, 257] on icon "Next Page" at bounding box center [732, 259] width 5 height 9
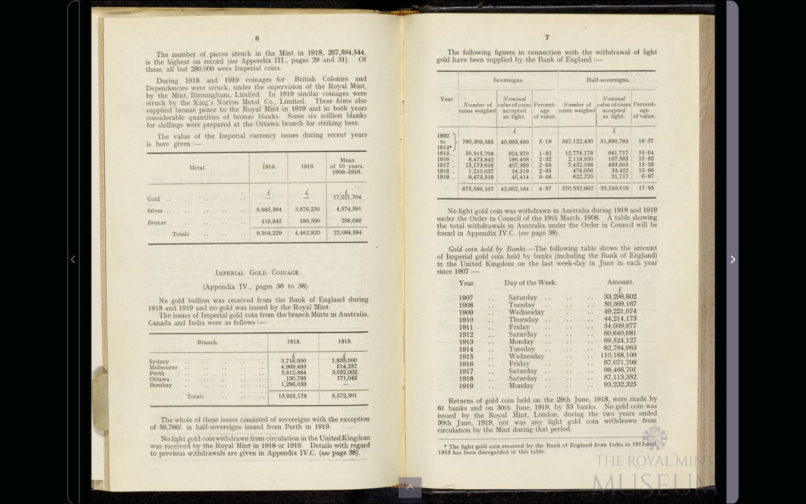
click at [730, 257] on icon "Next Page" at bounding box center [732, 259] width 5 height 9
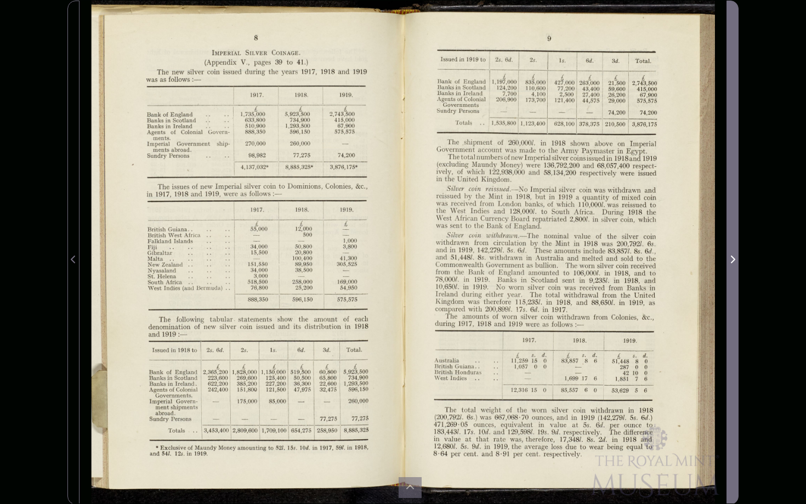
click at [730, 257] on icon "Next Page" at bounding box center [732, 259] width 5 height 9
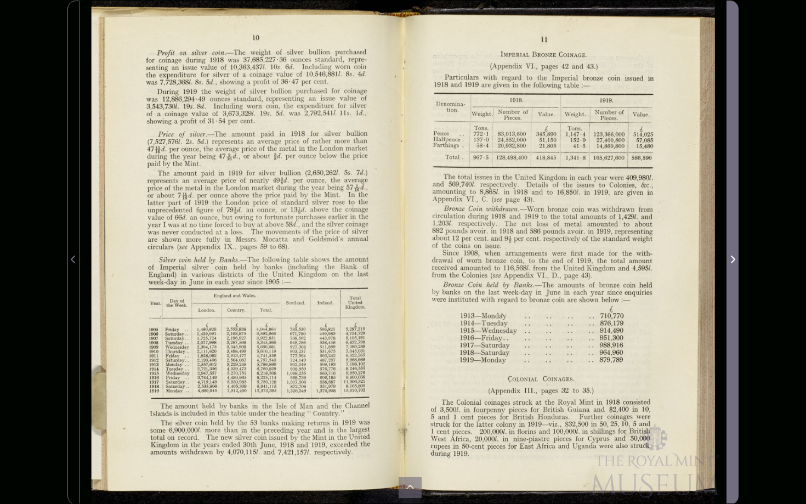
click at [730, 257] on icon "Next Page" at bounding box center [732, 259] width 5 height 9
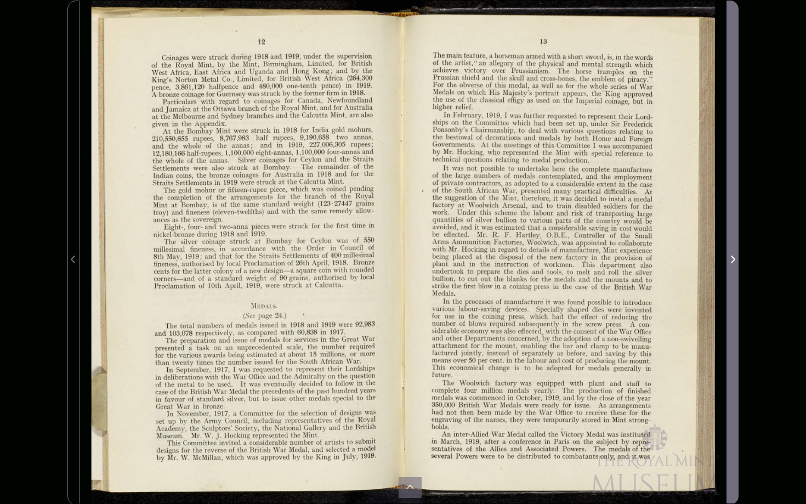
click at [730, 257] on icon "Next Page" at bounding box center [732, 259] width 5 height 9
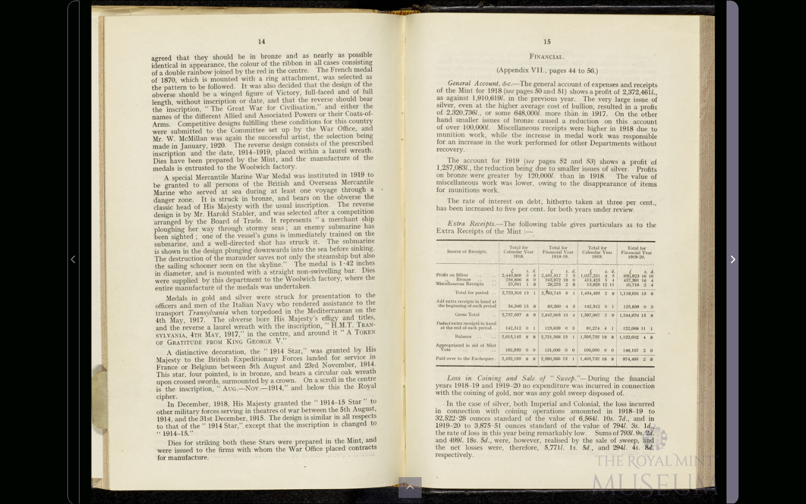
click at [730, 257] on icon "Next Page" at bounding box center [732, 259] width 5 height 9
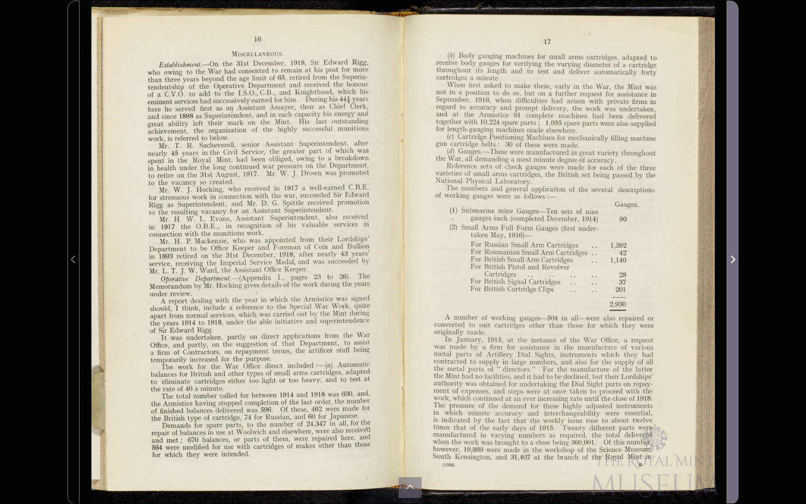
click at [730, 257] on icon "Next Page" at bounding box center [732, 259] width 5 height 9
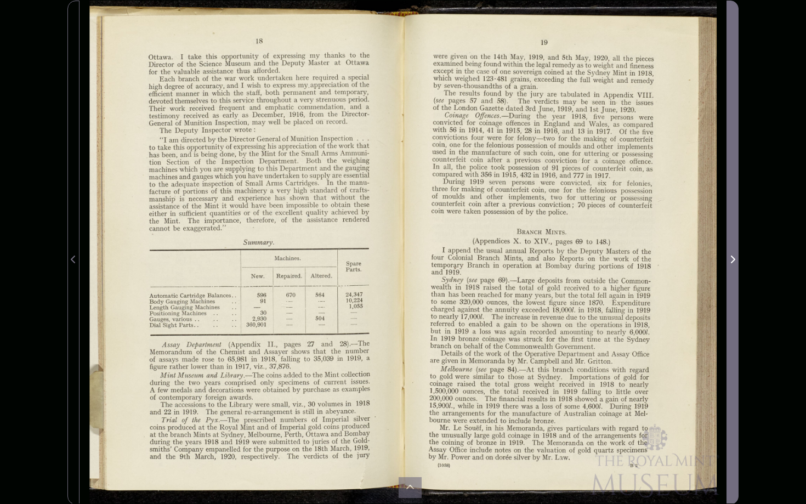
click at [730, 257] on icon "Next Page" at bounding box center [732, 259] width 5 height 9
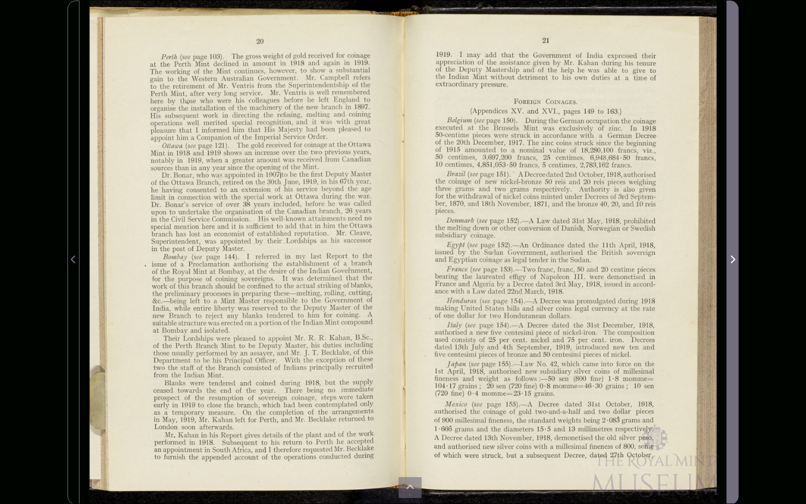
click at [730, 257] on icon "Next Page" at bounding box center [732, 259] width 5 height 9
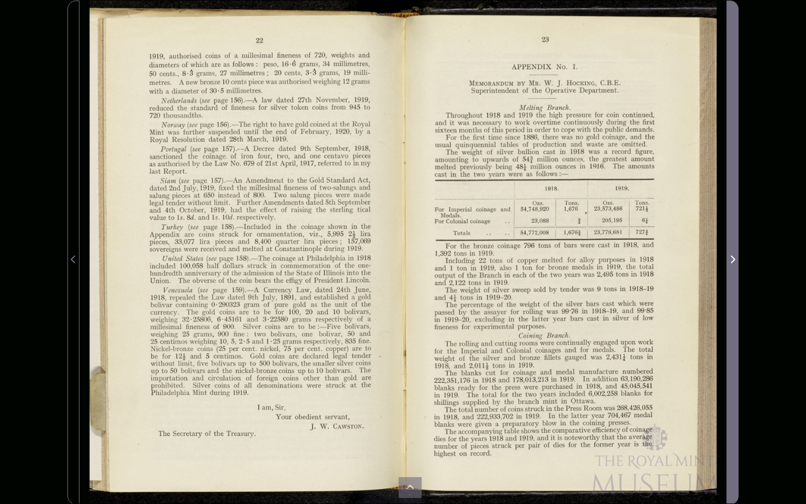
click at [730, 257] on icon "Next Page" at bounding box center [732, 259] width 5 height 9
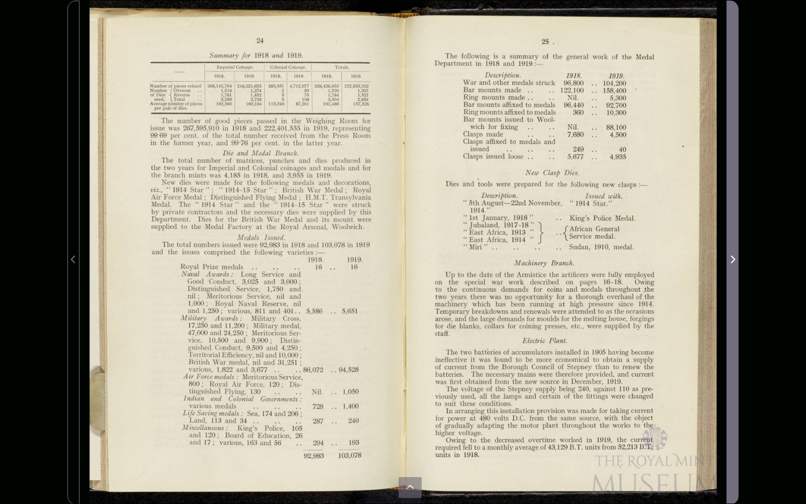
click at [730, 257] on icon "Next Page" at bounding box center [732, 259] width 5 height 9
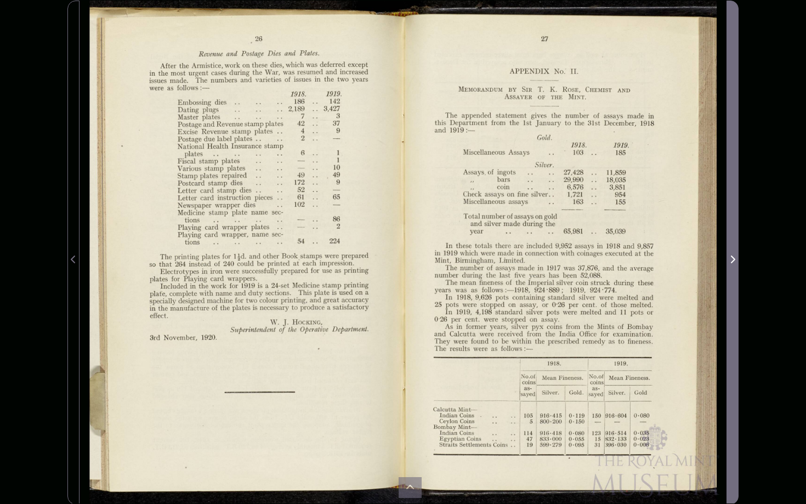
click at [730, 257] on icon "Next Page" at bounding box center [732, 259] width 5 height 9
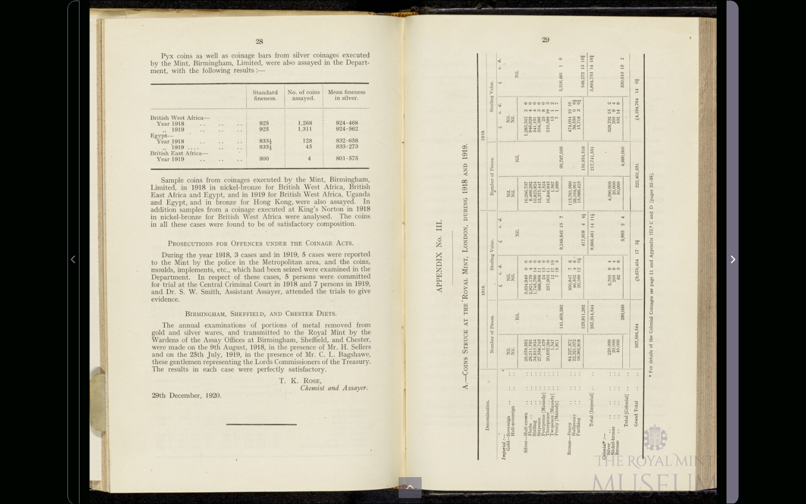
click at [730, 257] on icon "Next Page" at bounding box center [732, 259] width 5 height 9
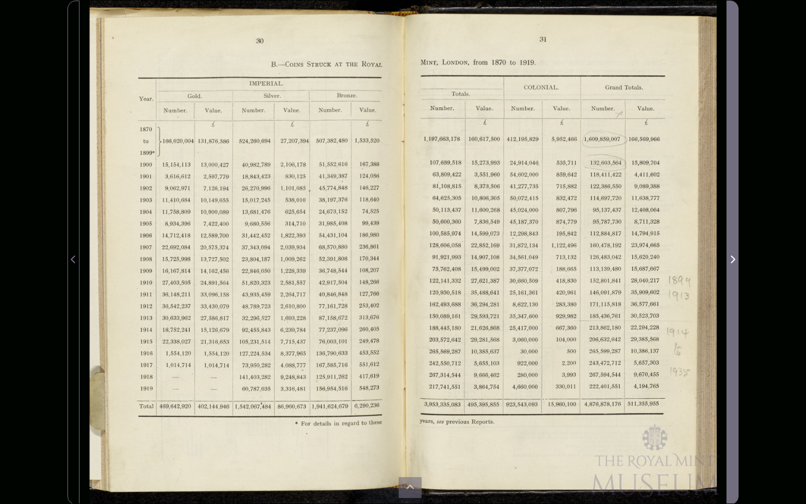
click at [730, 257] on icon "Next Page" at bounding box center [732, 259] width 5 height 9
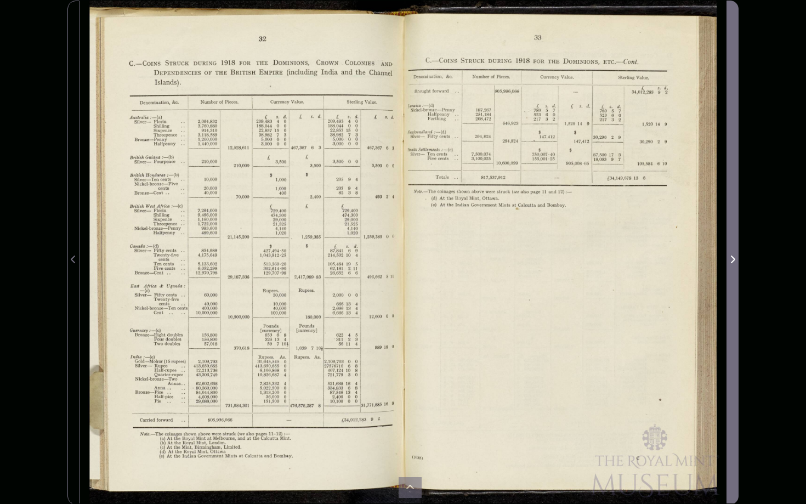
click at [730, 257] on icon "Next Page" at bounding box center [732, 259] width 5 height 9
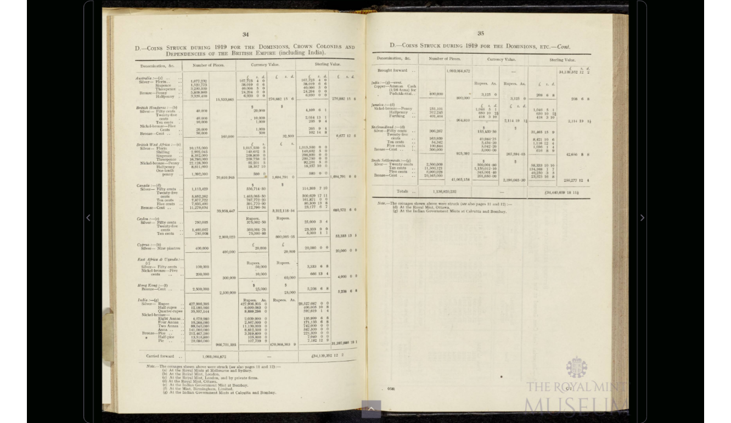
scroll to position [149, 0]
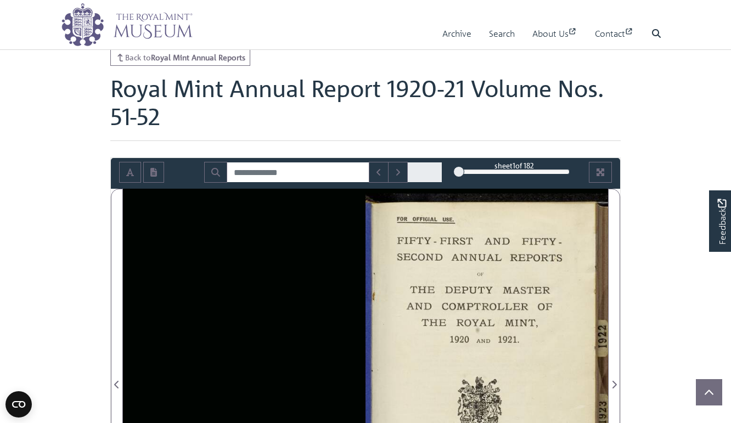
scroll to position [69, 0]
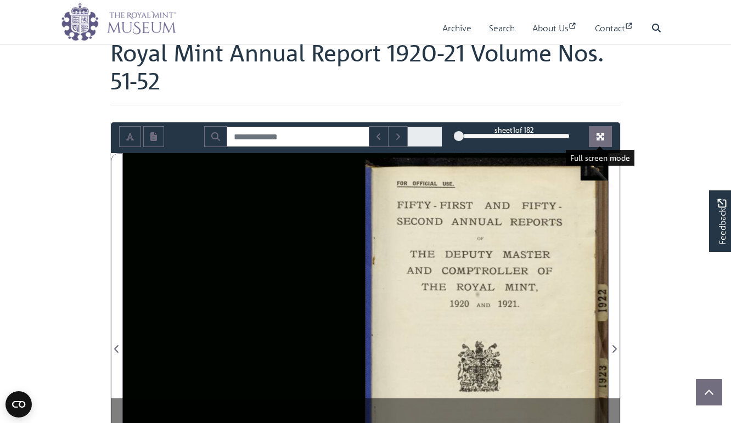
click at [602, 140] on icon "Full screen mode" at bounding box center [600, 137] width 8 height 8
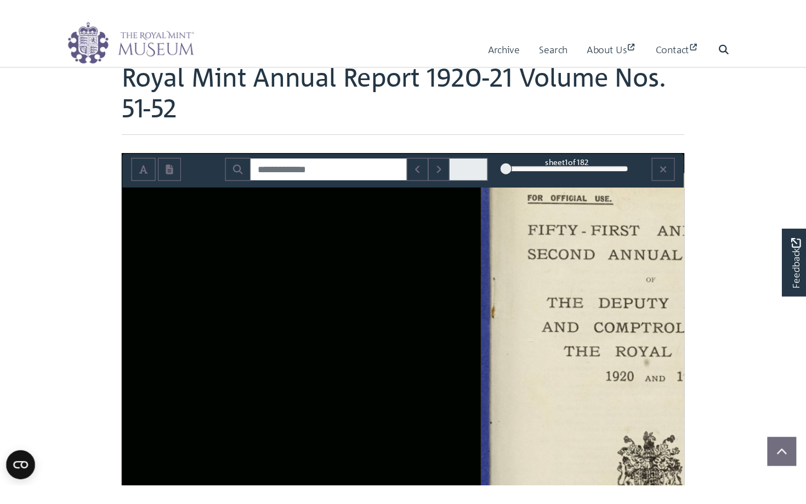
scroll to position [53, 0]
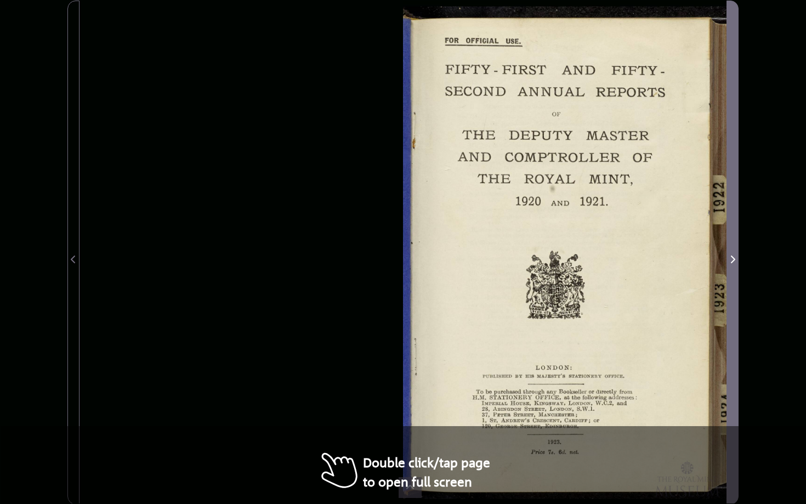
click at [730, 260] on icon "Next Page" at bounding box center [732, 259] width 5 height 9
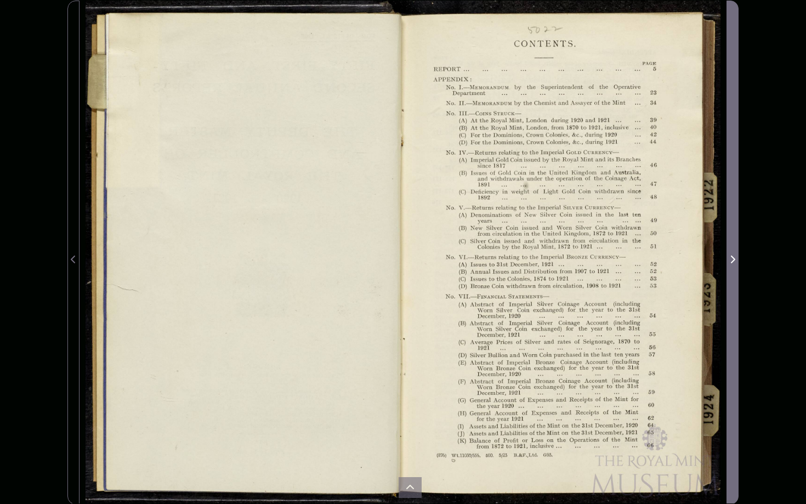
click at [730, 260] on icon "Next Page" at bounding box center [732, 259] width 5 height 9
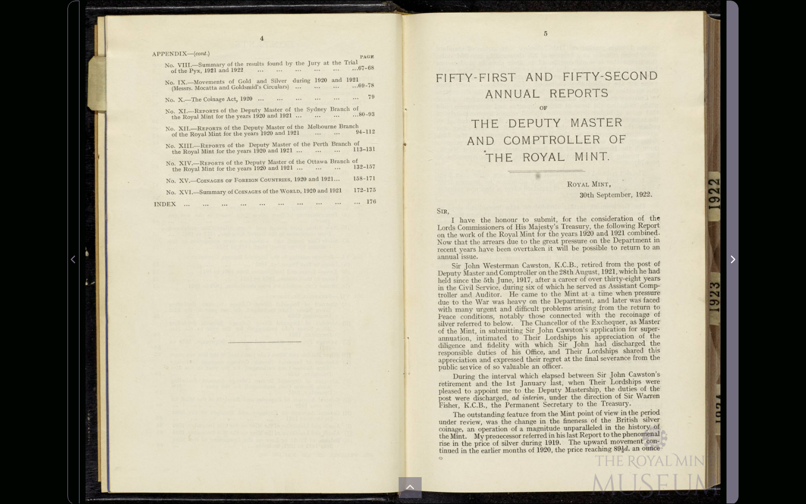
click at [730, 260] on icon "Next Page" at bounding box center [732, 259] width 5 height 9
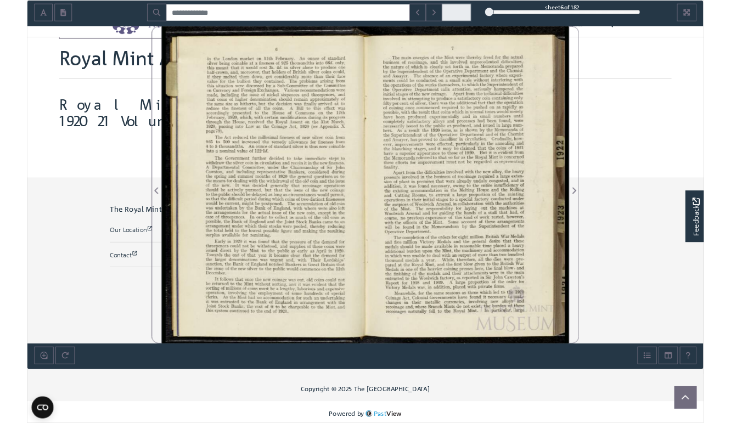
scroll to position [69, 0]
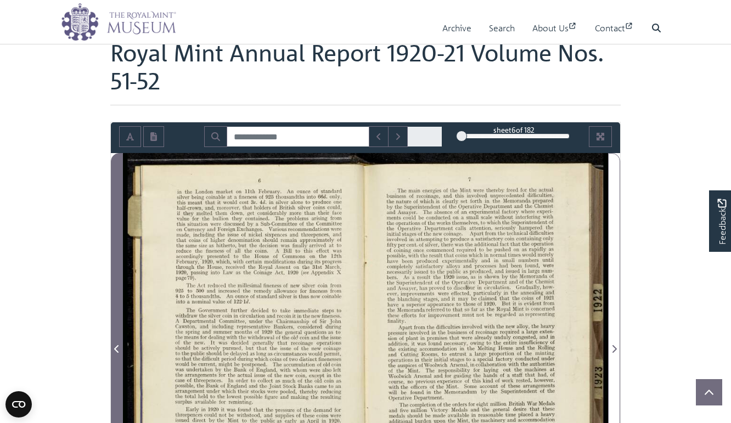
click at [115, 345] on icon "Previous Page" at bounding box center [116, 349] width 5 height 9
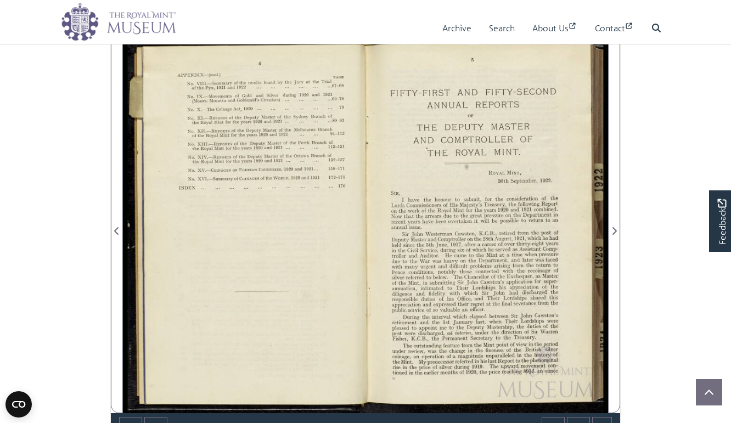
scroll to position [192, 0]
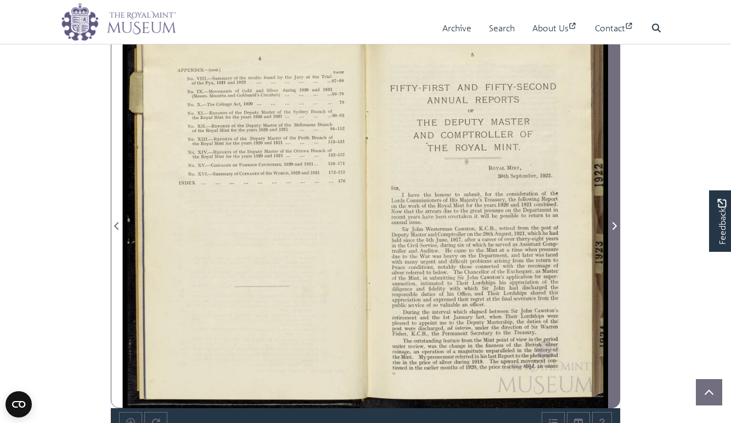
click at [614, 222] on icon "Next Page" at bounding box center [613, 226] width 5 height 9
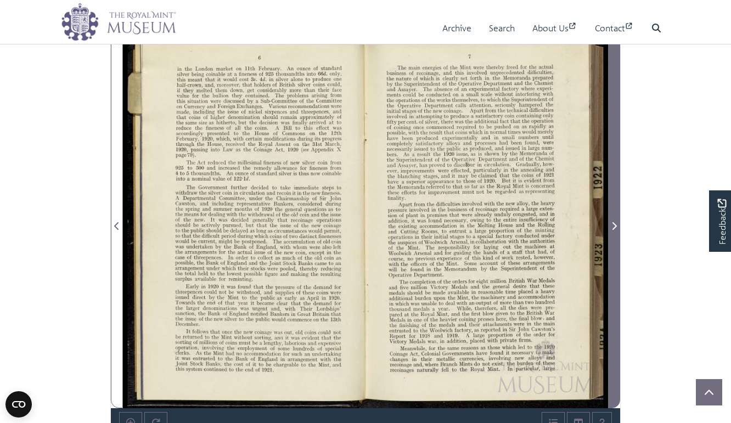
click at [615, 229] on icon "Next Page" at bounding box center [613, 226] width 5 height 9
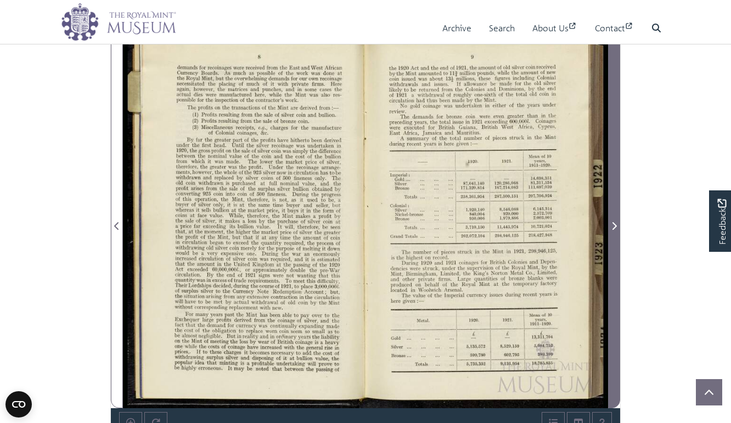
click at [615, 227] on icon "Next Page" at bounding box center [614, 226] width 4 height 8
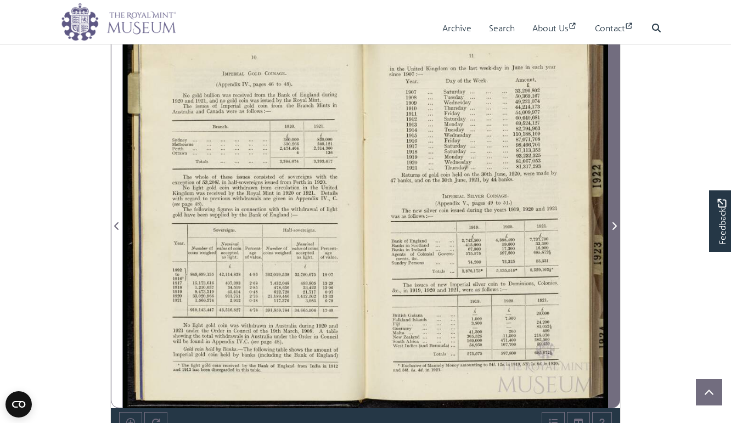
click at [614, 222] on icon "Next Page" at bounding box center [613, 226] width 5 height 9
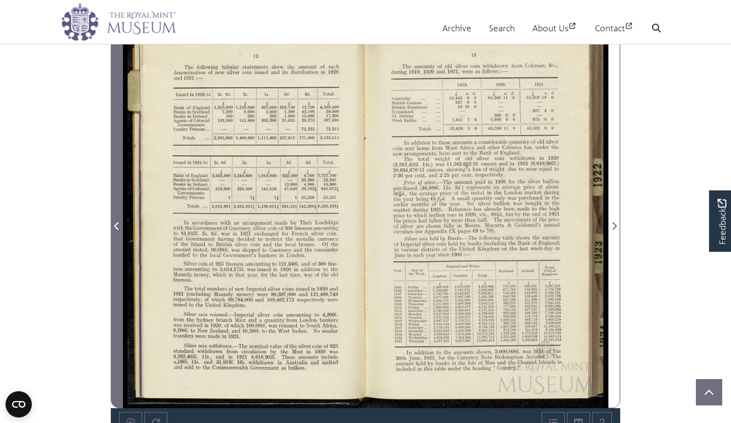
click at [118, 223] on icon "Previous Page" at bounding box center [116, 226] width 4 height 8
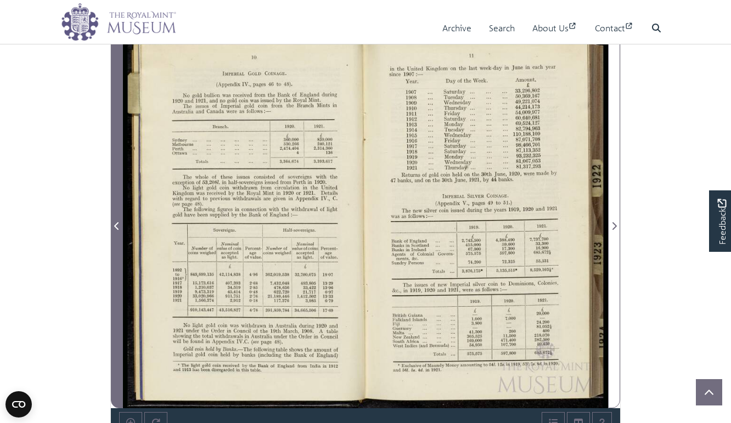
click at [118, 223] on icon "Previous Page" at bounding box center [116, 226] width 5 height 9
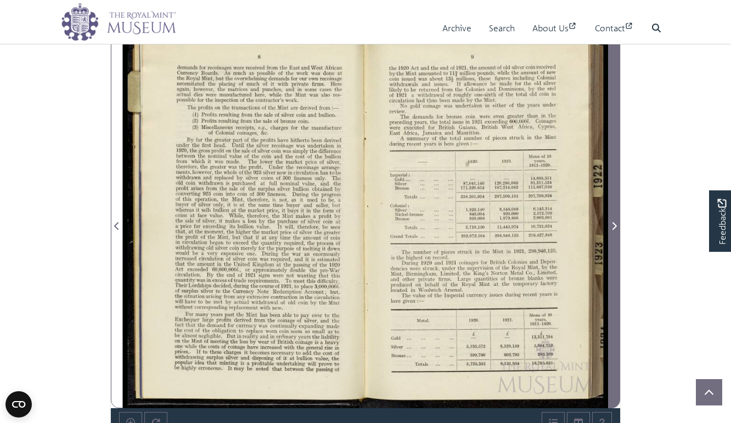
click at [615, 224] on icon "Next Page" at bounding box center [614, 226] width 4 height 8
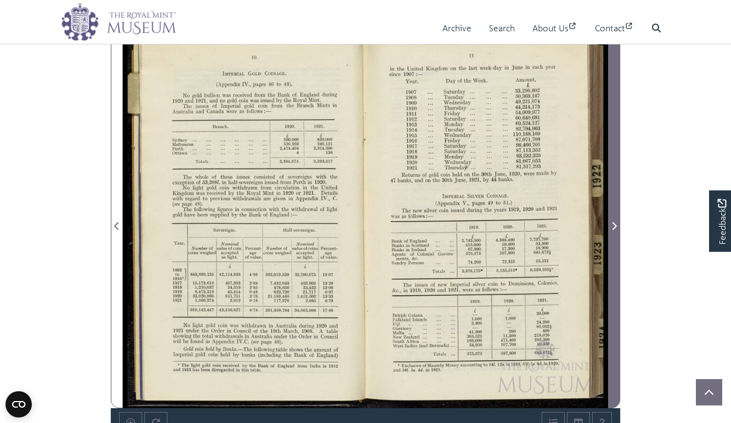
click at [614, 226] on icon "Next Page" at bounding box center [613, 226] width 5 height 9
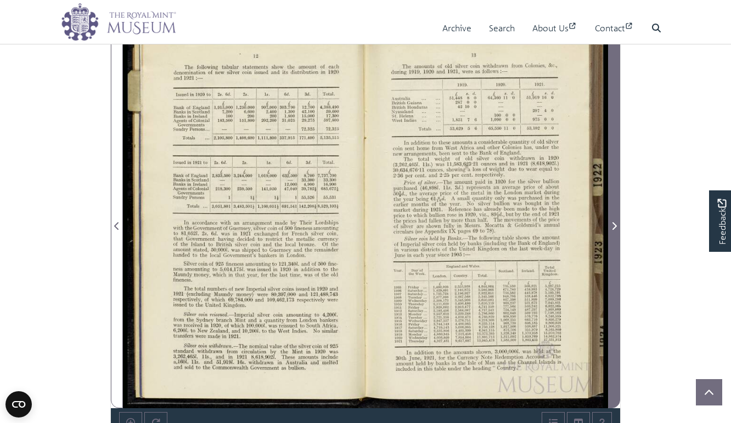
click at [611, 224] on icon "Next Page" at bounding box center [613, 226] width 5 height 9
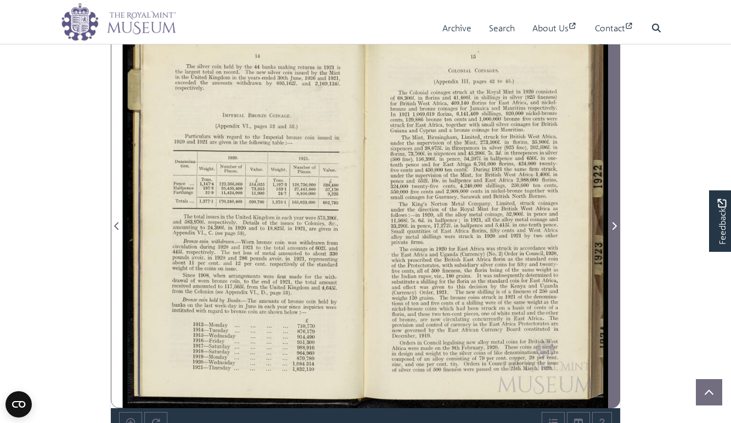
click at [614, 224] on icon "Next Page" at bounding box center [614, 226] width 4 height 8
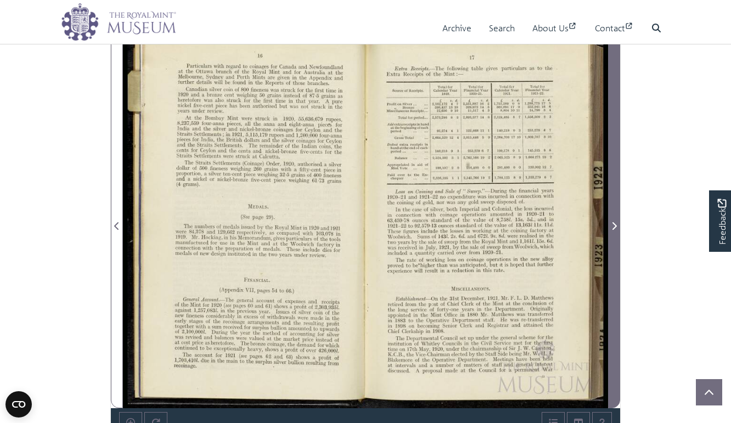
click at [614, 224] on icon "Next Page" at bounding box center [614, 226] width 4 height 8
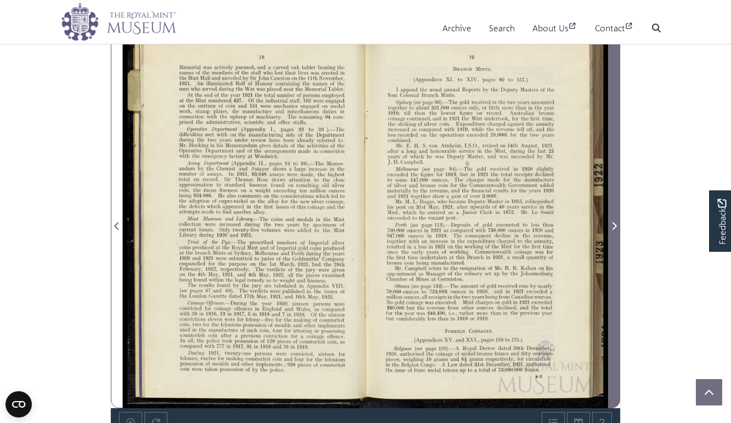
click at [614, 224] on icon "Next Page" at bounding box center [614, 226] width 4 height 8
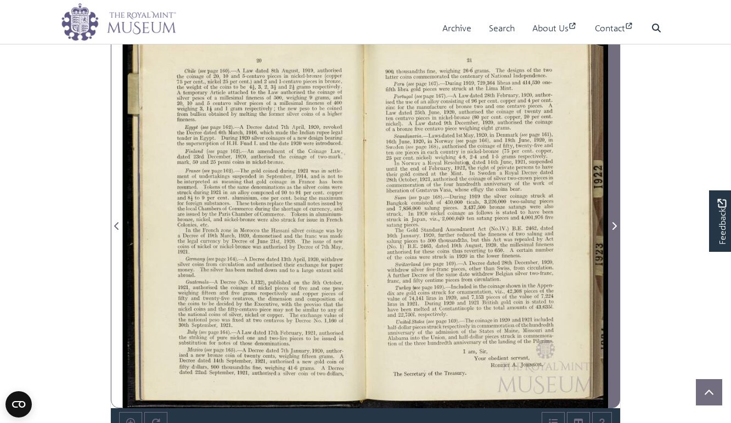
click at [614, 224] on icon "Next Page" at bounding box center [614, 226] width 4 height 8
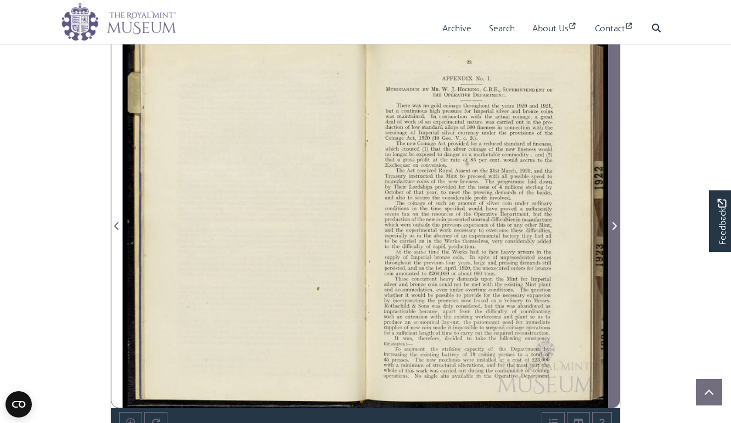
click at [611, 223] on icon "Next Page" at bounding box center [613, 226] width 5 height 9
